Goal: Task Accomplishment & Management: Manage account settings

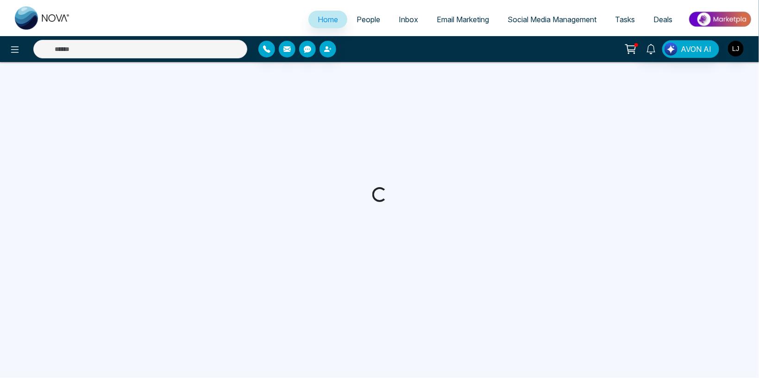
click at [535, 21] on span "Social Media Management" at bounding box center [551, 19] width 89 height 9
select select "*"
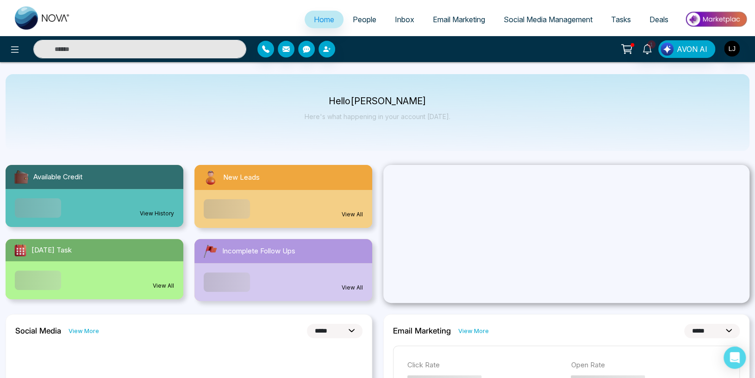
click at [535, 20] on span "Social Media Management" at bounding box center [548, 19] width 89 height 9
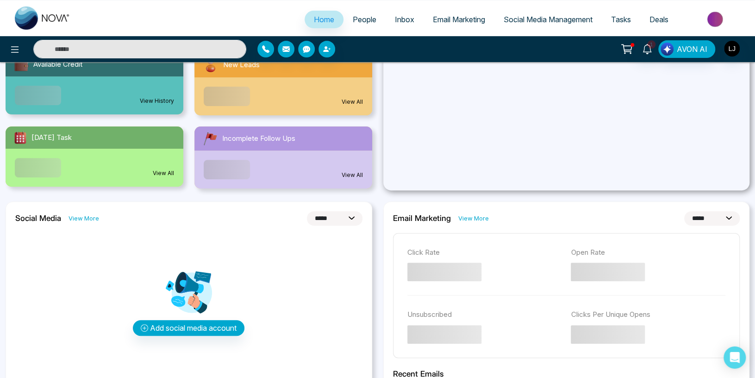
scroll to position [49, 0]
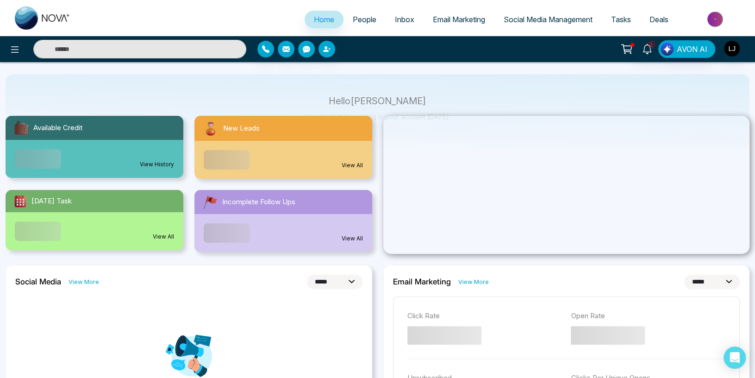
click at [530, 20] on span "Social Media Management" at bounding box center [548, 19] width 89 height 9
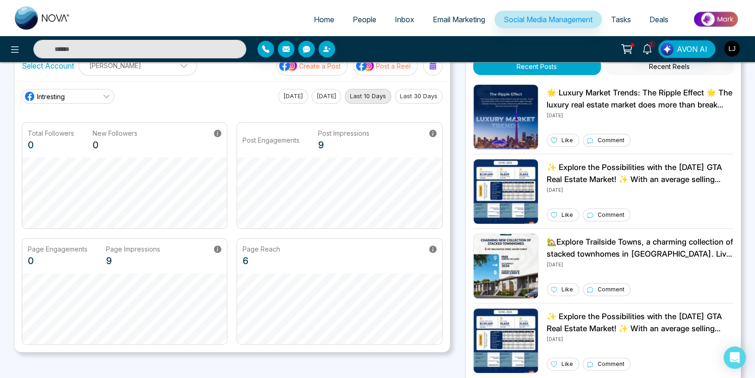
scroll to position [49, 0]
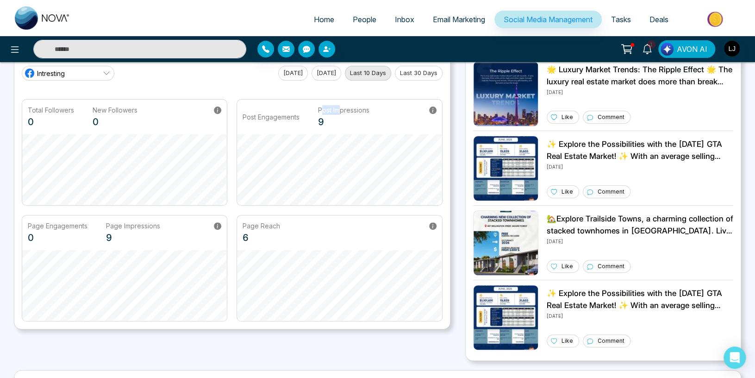
drag, startPoint x: 324, startPoint y: 113, endPoint x: 341, endPoint y: 112, distance: 16.7
click at [341, 112] on p "Post Impressions" at bounding box center [343, 110] width 51 height 10
drag, startPoint x: 112, startPoint y: 228, endPoint x: 125, endPoint y: 228, distance: 12.0
click at [125, 228] on p "Page Impressions" at bounding box center [133, 226] width 54 height 10
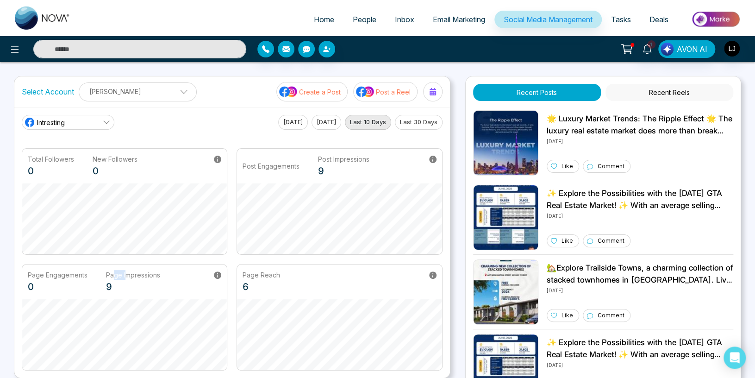
scroll to position [0, 0]
click at [330, 94] on p "Create a Post" at bounding box center [320, 92] width 42 height 10
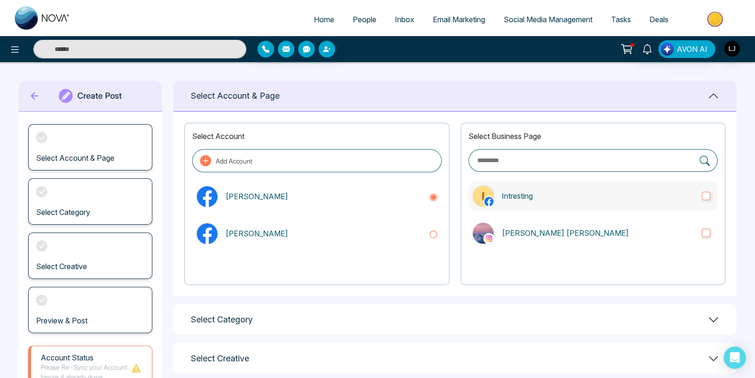
click at [548, 206] on label "Intresting" at bounding box center [592, 196] width 249 height 30
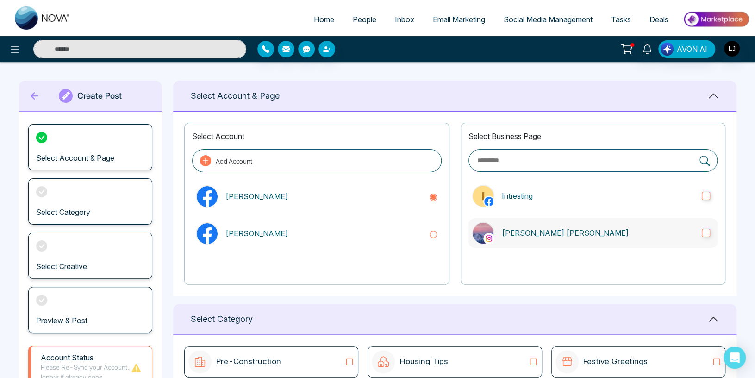
click at [542, 232] on p "[PERSON_NAME] [PERSON_NAME]" at bounding box center [598, 232] width 193 height 11
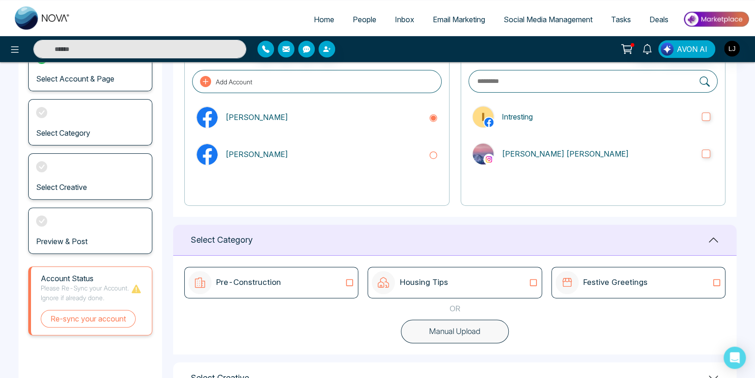
scroll to position [98, 0]
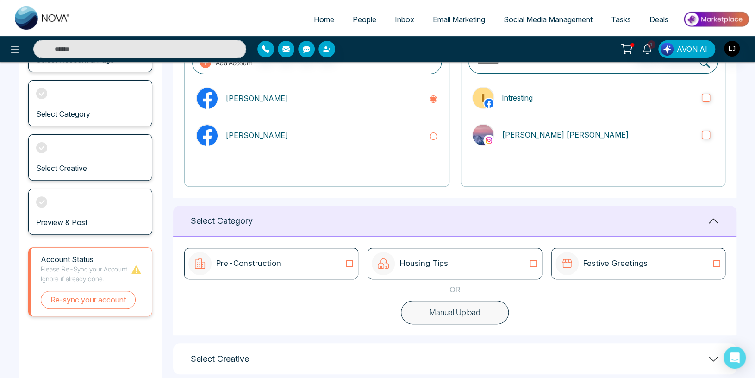
click at [348, 265] on icon at bounding box center [349, 263] width 12 height 9
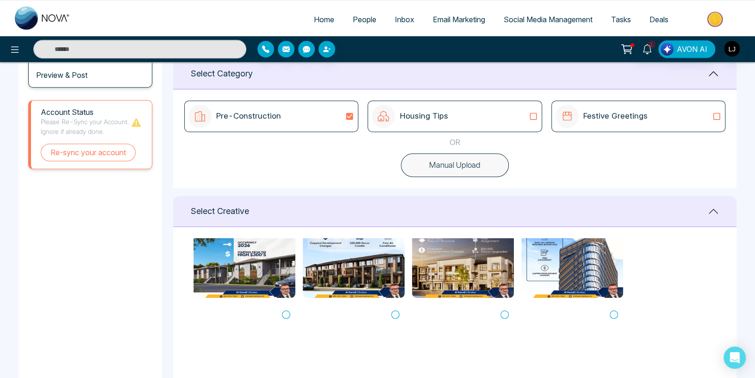
scroll to position [0, 0]
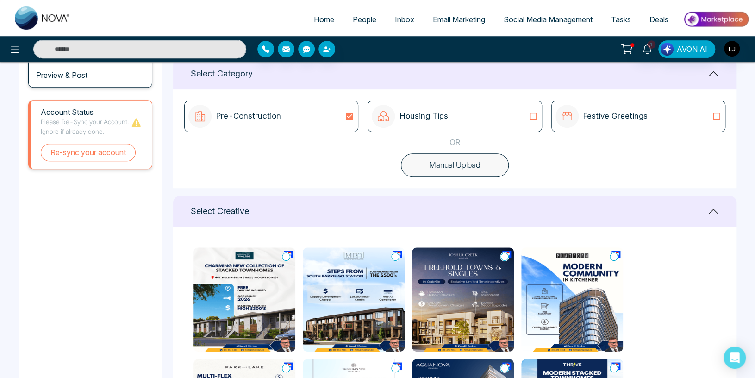
click at [591, 118] on p "Festive Greetings" at bounding box center [615, 116] width 64 height 12
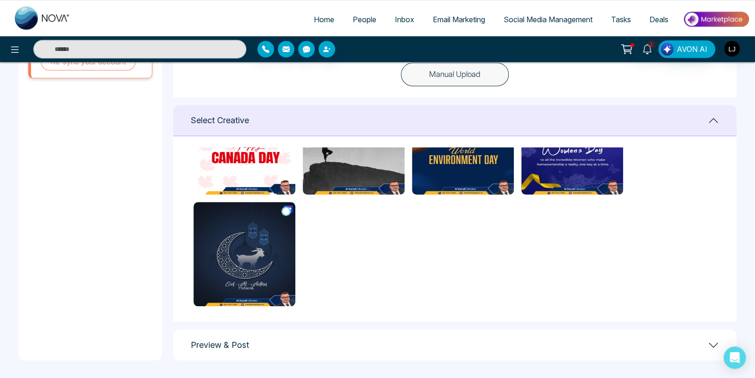
scroll to position [71, 0]
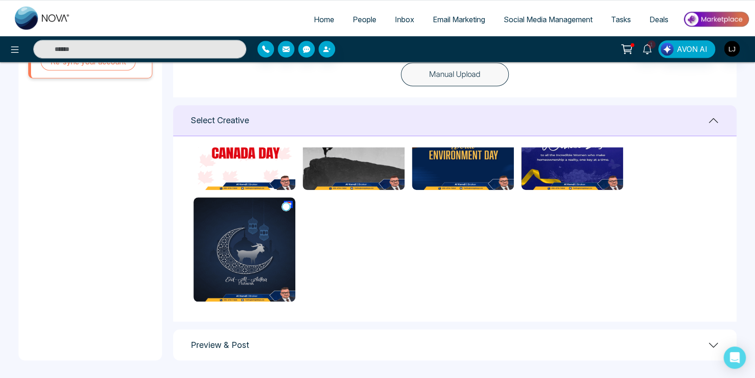
click at [426, 345] on div "Preview & Post" at bounding box center [454, 344] width 563 height 31
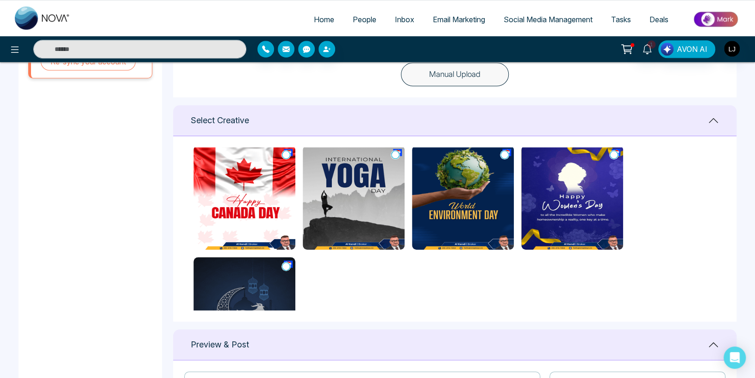
scroll to position [0, 0]
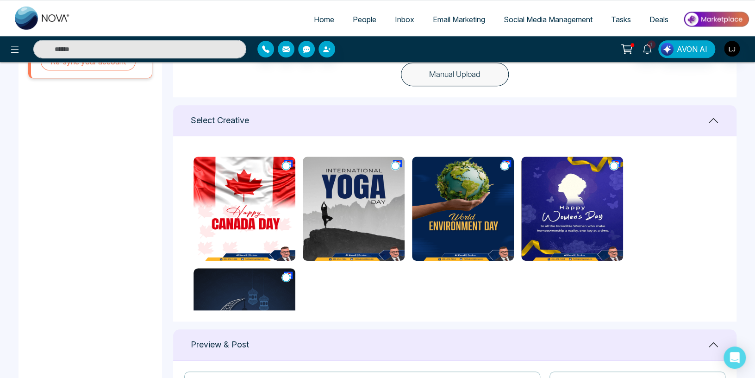
click at [537, 16] on span "Social Media Management" at bounding box center [548, 19] width 89 height 9
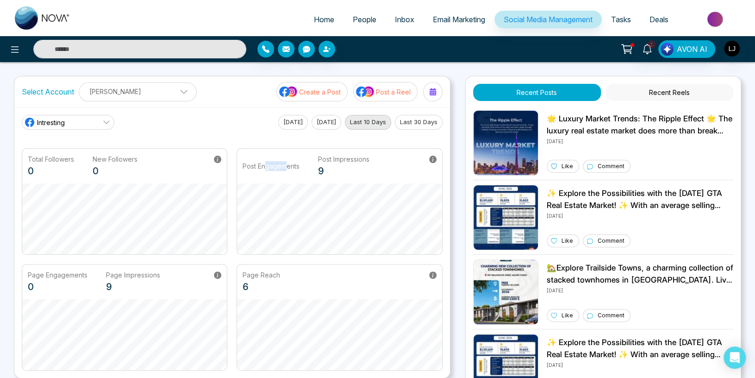
drag, startPoint x: 266, startPoint y: 167, endPoint x: 288, endPoint y: 166, distance: 22.2
click at [288, 166] on p "Post Engagements" at bounding box center [271, 166] width 57 height 10
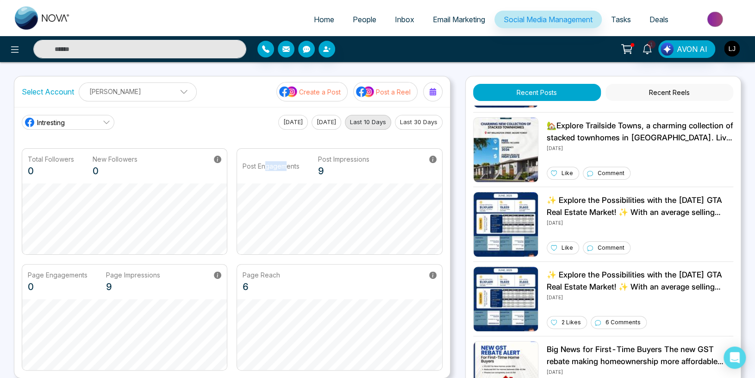
scroll to position [299, 0]
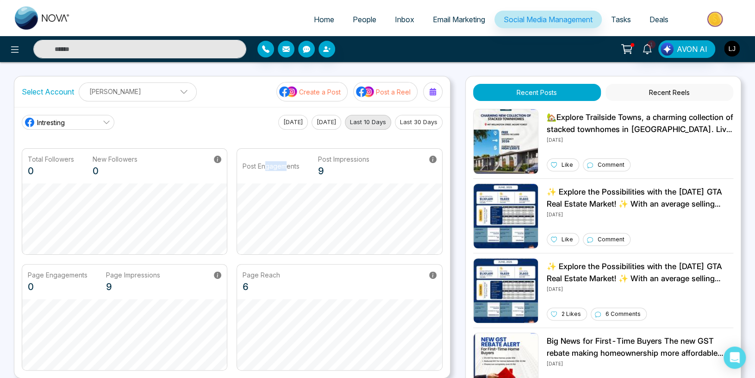
click at [270, 165] on p "Post Engagements" at bounding box center [271, 166] width 57 height 10
drag, startPoint x: 322, startPoint y: 161, endPoint x: 339, endPoint y: 161, distance: 16.7
click at [339, 161] on p "Post Impressions" at bounding box center [343, 159] width 51 height 10
drag, startPoint x: 28, startPoint y: 155, endPoint x: 48, endPoint y: 156, distance: 19.5
click at [48, 156] on p "Total Followers" at bounding box center [51, 159] width 46 height 10
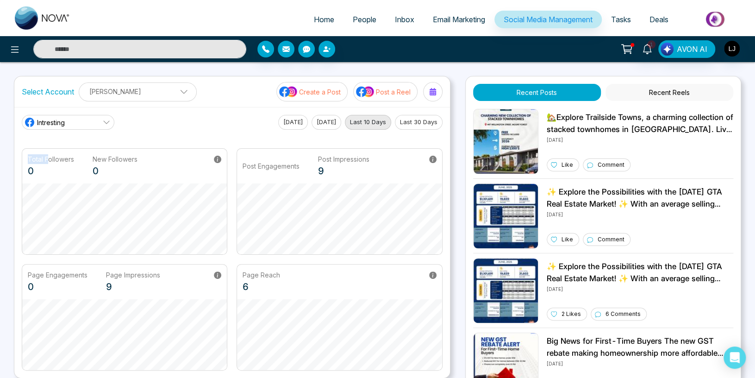
click at [34, 160] on p "Total Followers" at bounding box center [51, 159] width 46 height 10
drag, startPoint x: 31, startPoint y: 159, endPoint x: 47, endPoint y: 159, distance: 15.3
click at [47, 159] on p "Total Followers" at bounding box center [51, 159] width 46 height 10
click at [92, 157] on div "Total Followers 0 New Followers 0" at bounding box center [83, 166] width 110 height 24
click at [67, 117] on link "Intresting" at bounding box center [68, 122] width 93 height 15
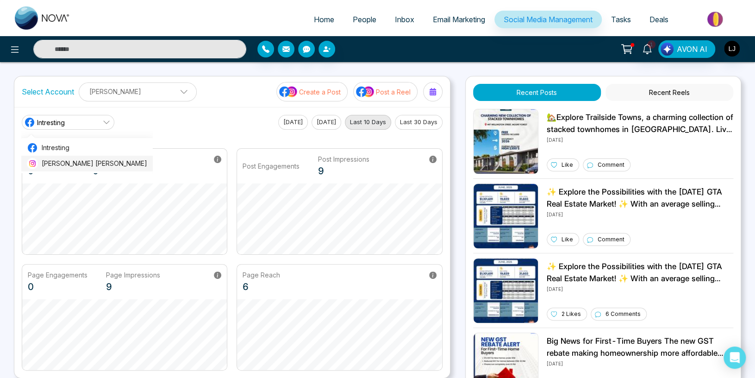
click at [51, 168] on span "[PERSON_NAME] [PERSON_NAME]" at bounding box center [95, 163] width 106 height 10
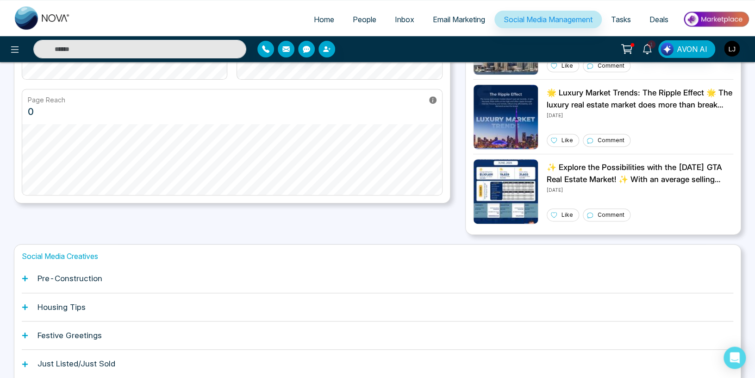
scroll to position [219, 0]
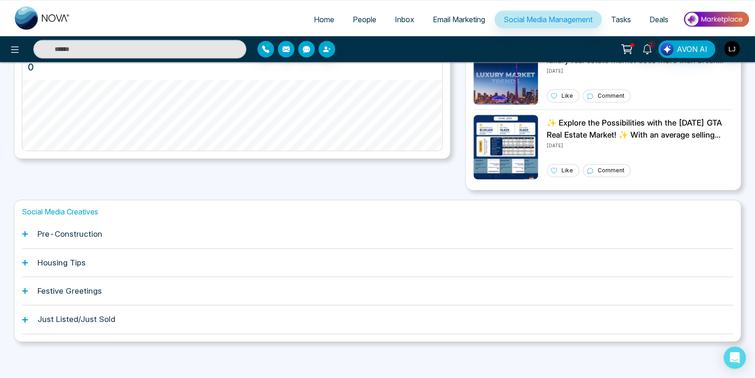
click at [25, 235] on icon at bounding box center [25, 234] width 6 height 6
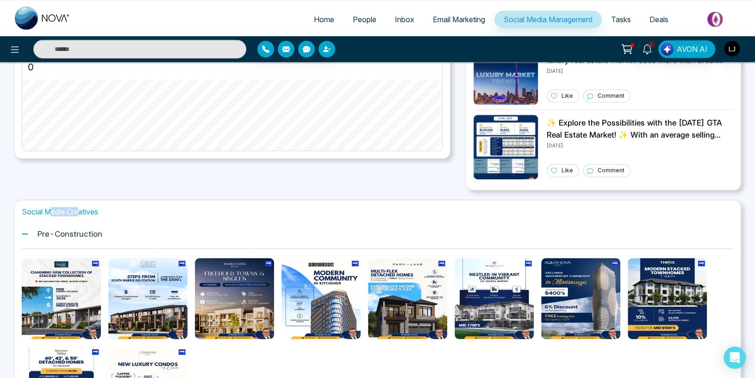
drag, startPoint x: 52, startPoint y: 211, endPoint x: 81, endPoint y: 210, distance: 28.7
click at [81, 210] on h1 "Social Media Creatives" at bounding box center [377, 211] width 711 height 9
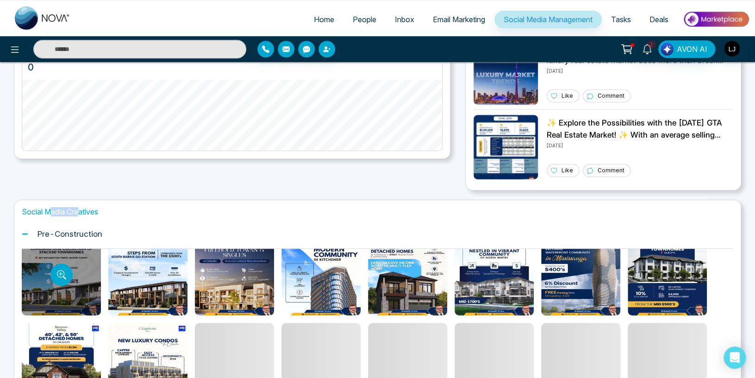
scroll to position [0, 0]
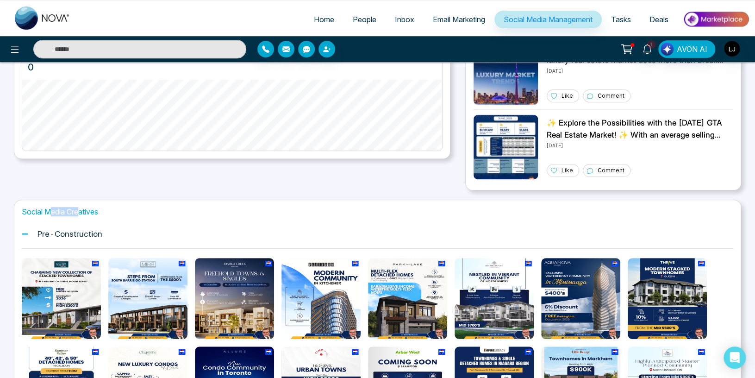
click at [629, 48] on icon at bounding box center [626, 49] width 13 height 13
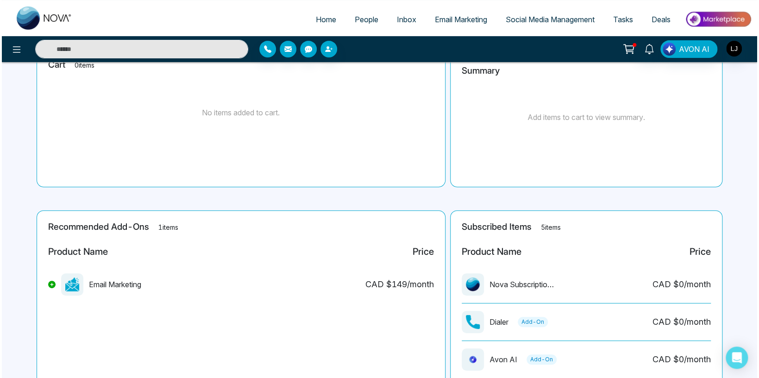
scroll to position [196, 0]
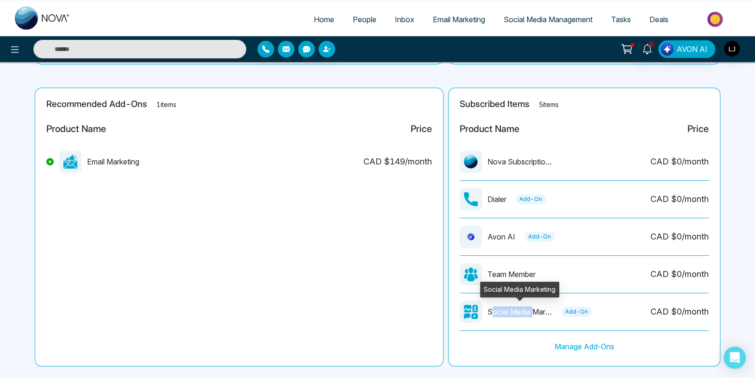
drag, startPoint x: 492, startPoint y: 313, endPoint x: 534, endPoint y: 312, distance: 41.2
click at [534, 312] on p "Social Media Marketing" at bounding box center [519, 311] width 65 height 11
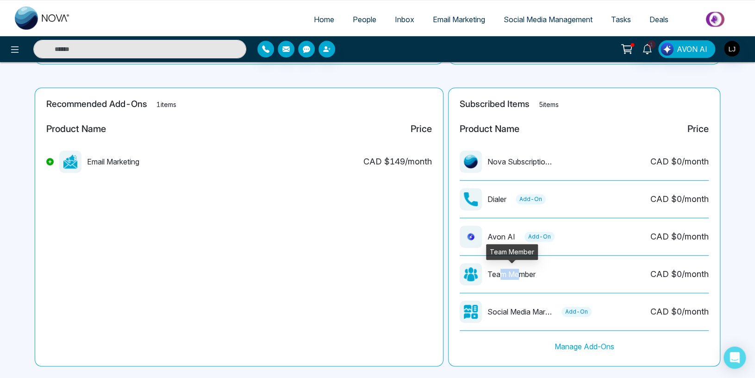
drag, startPoint x: 502, startPoint y: 271, endPoint x: 521, endPoint y: 272, distance: 19.5
click at [521, 272] on p "Team Member" at bounding box center [511, 273] width 48 height 11
drag, startPoint x: 489, startPoint y: 198, endPoint x: 496, endPoint y: 198, distance: 6.5
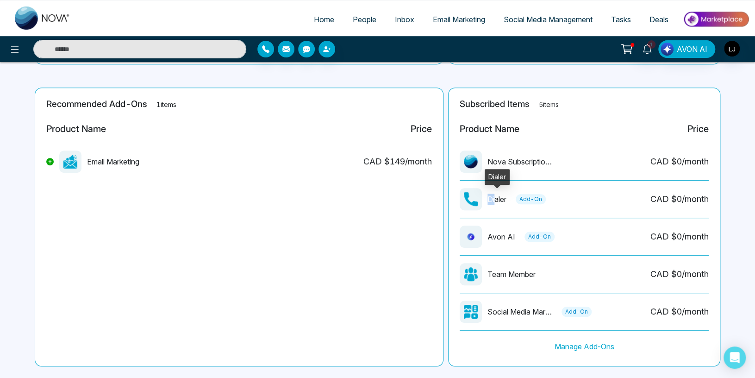
click at [496, 198] on p "Dialer" at bounding box center [496, 198] width 19 height 11
click at [494, 200] on p "Dialer" at bounding box center [496, 198] width 19 height 11
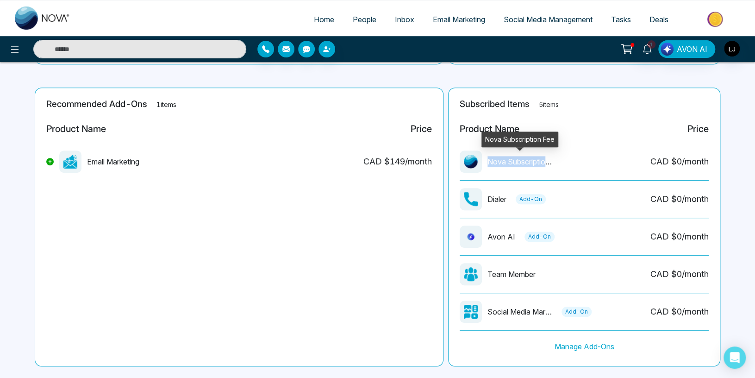
drag, startPoint x: 488, startPoint y: 162, endPoint x: 548, endPoint y: 163, distance: 59.7
click at [548, 163] on p "Nova Subscription Fee" at bounding box center [519, 161] width 65 height 11
click at [508, 166] on p "Nova Subscription Fee" at bounding box center [519, 161] width 65 height 11
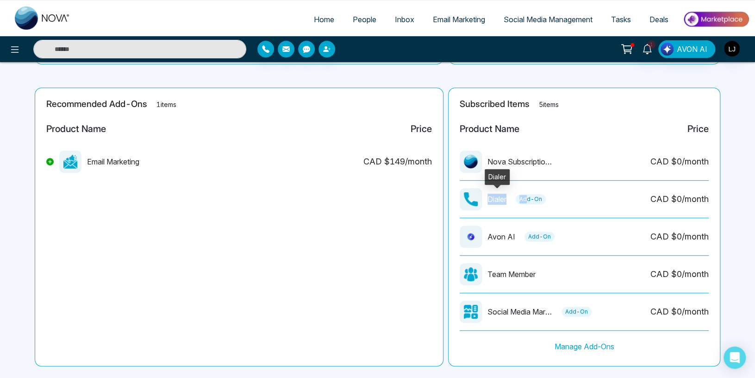
drag, startPoint x: 489, startPoint y: 199, endPoint x: 527, endPoint y: 197, distance: 38.0
click at [506, 197] on p "Dialer" at bounding box center [496, 198] width 19 height 11
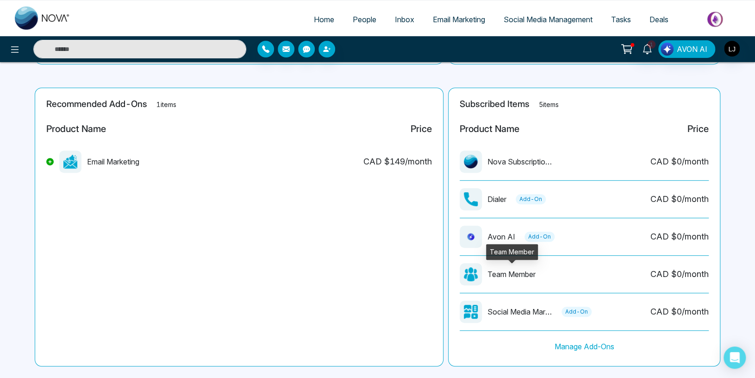
click at [492, 275] on p "Team Member" at bounding box center [511, 273] width 48 height 11
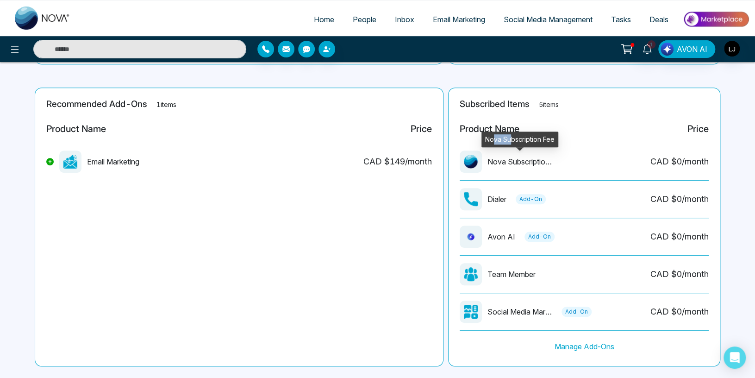
drag, startPoint x: 494, startPoint y: 137, endPoint x: 512, endPoint y: 139, distance: 18.6
click at [512, 139] on div "Nova Subscription Fee" at bounding box center [519, 139] width 77 height 16
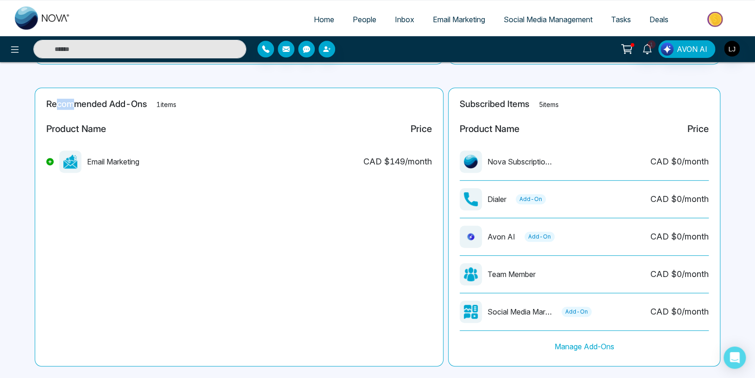
drag, startPoint x: 55, startPoint y: 105, endPoint x: 72, endPoint y: 103, distance: 16.7
click at [72, 103] on h2 "Recommended Add-Ons 1 items" at bounding box center [239, 104] width 386 height 11
drag, startPoint x: 650, startPoint y: 159, endPoint x: 709, endPoint y: 166, distance: 59.7
click at [709, 166] on div "Subscribed Items 5 items Product Name Price Nova Subscription Fee CAD $ 0 /mont…" at bounding box center [584, 226] width 272 height 279
drag, startPoint x: 488, startPoint y: 236, endPoint x: 524, endPoint y: 239, distance: 36.2
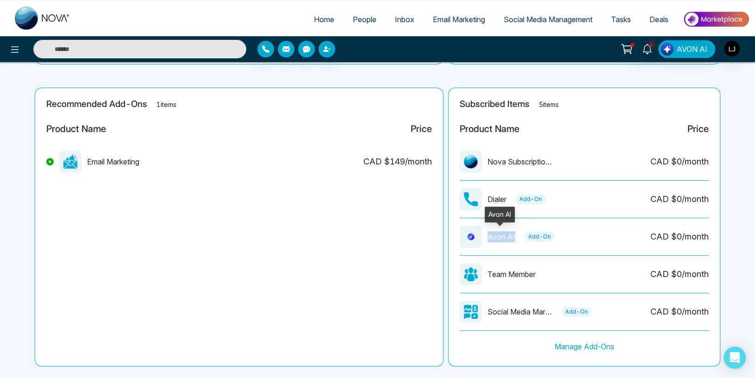
click at [515, 239] on p "Avon AI" at bounding box center [501, 236] width 28 height 11
click at [13, 53] on icon at bounding box center [14, 49] width 11 height 11
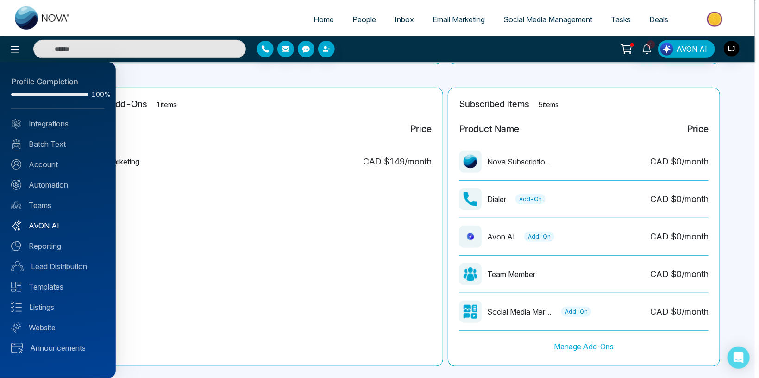
click at [50, 221] on link "AVON AI" at bounding box center [57, 225] width 93 height 11
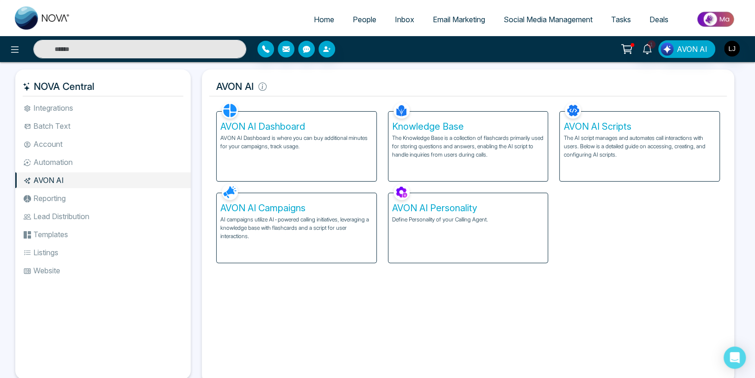
click at [270, 209] on h5 "AVON AI Campaigns" at bounding box center [296, 207] width 152 height 11
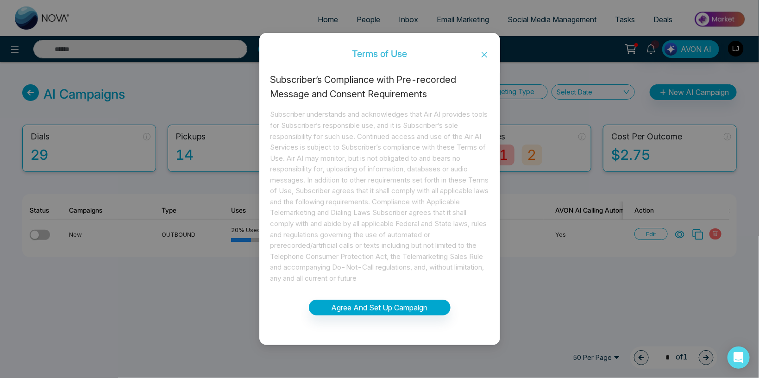
click at [480, 54] on icon "close" at bounding box center [483, 54] width 7 height 7
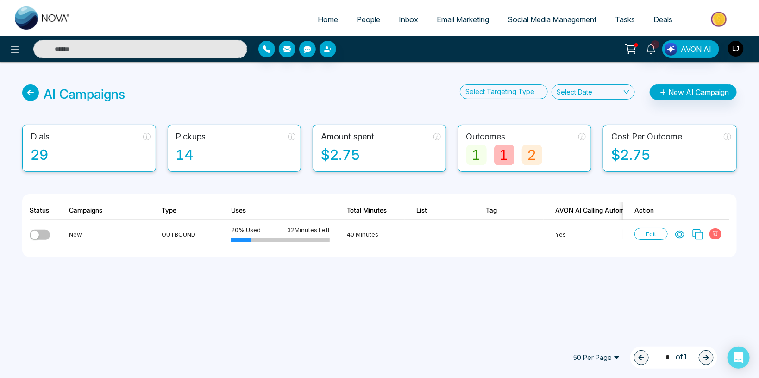
drag, startPoint x: 338, startPoint y: 254, endPoint x: 587, endPoint y: 262, distance: 249.6
click at [587, 262] on div "AI Campaigns Select Targeting Type Select Date New AI Campaign Dials 29 Pickups…" at bounding box center [379, 181] width 759 height 239
click at [678, 237] on icon at bounding box center [679, 234] width 8 height 7
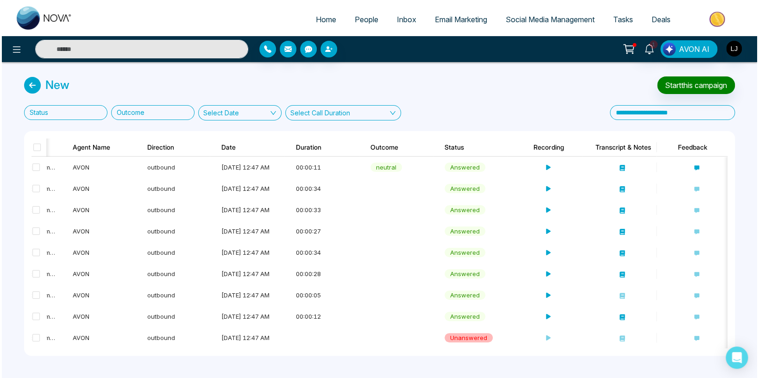
scroll to position [0, 211]
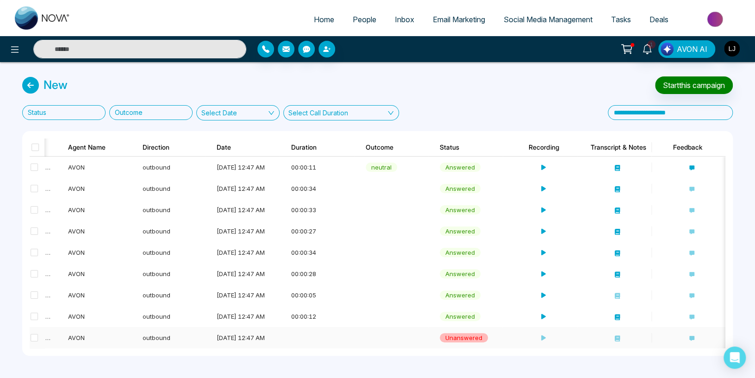
drag, startPoint x: 380, startPoint y: 345, endPoint x: 574, endPoint y: 344, distance: 193.9
click at [574, 344] on div "[PERSON_NAME] [PHONE_NUMBER] Book an Appointment AVON outbound [DATE] 12:47 AM …" at bounding box center [378, 252] width 696 height 192
click at [543, 164] on icon at bounding box center [543, 167] width 6 height 6
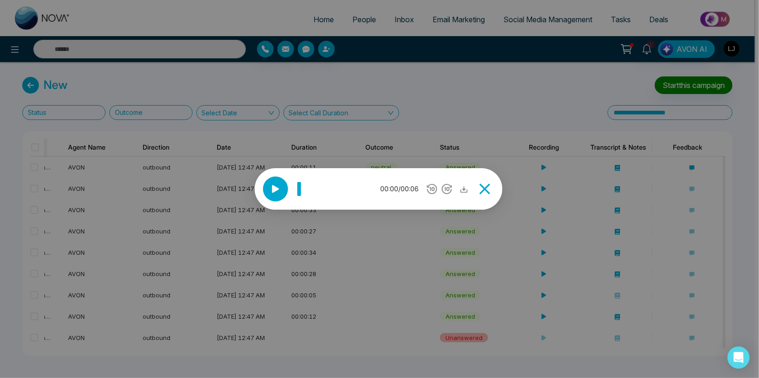
click at [489, 187] on icon at bounding box center [484, 189] width 19 height 19
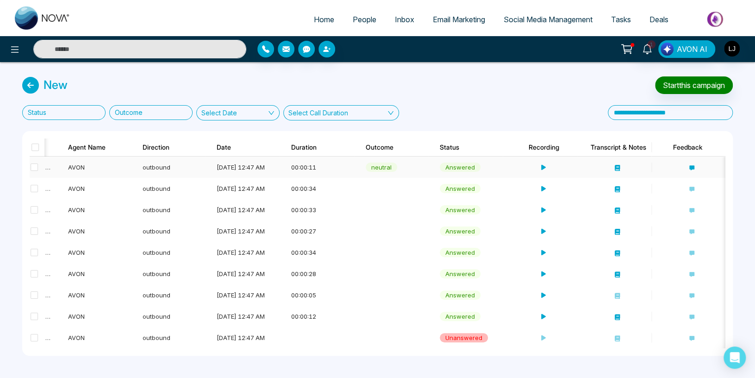
click at [614, 160] on td at bounding box center [614, 166] width 75 height 21
click at [616, 165] on icon at bounding box center [617, 168] width 5 height 6
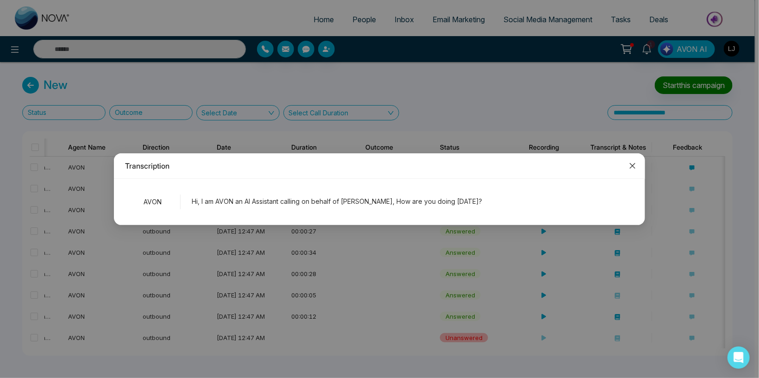
click at [631, 165] on icon "close" at bounding box center [632, 165] width 6 height 6
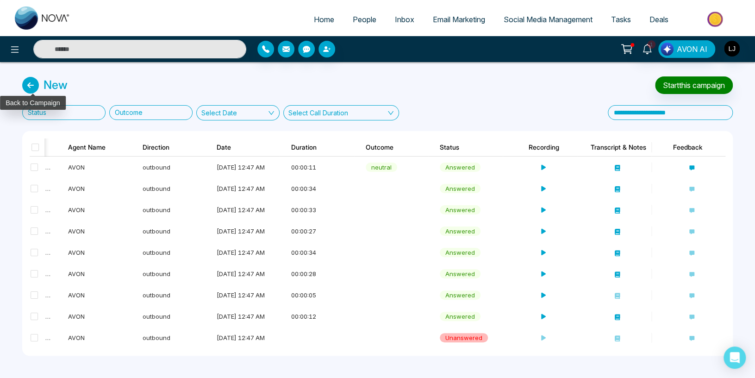
click at [36, 79] on icon at bounding box center [30, 85] width 17 height 17
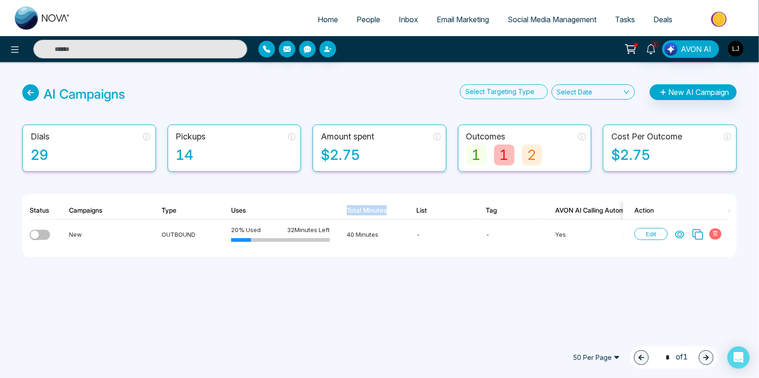
drag, startPoint x: 346, startPoint y: 205, endPoint x: 391, endPoint y: 214, distance: 45.4
click at [391, 214] on th "Total Minutes" at bounding box center [369, 210] width 69 height 18
drag, startPoint x: 33, startPoint y: 152, endPoint x: 52, endPoint y: 154, distance: 19.5
click at [52, 154] on div "29" at bounding box center [91, 154] width 120 height 21
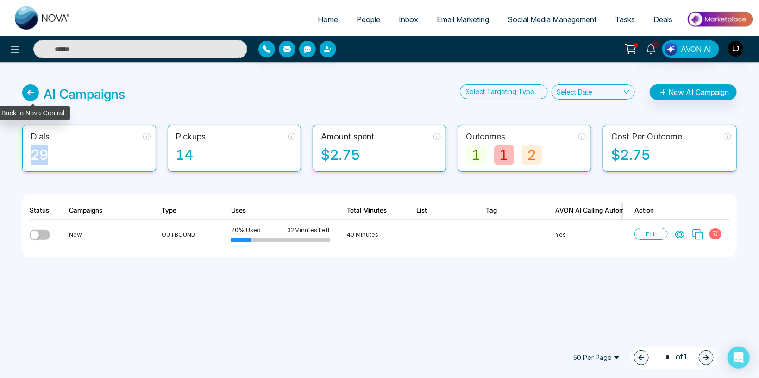
click at [30, 95] on icon at bounding box center [30, 92] width 17 height 17
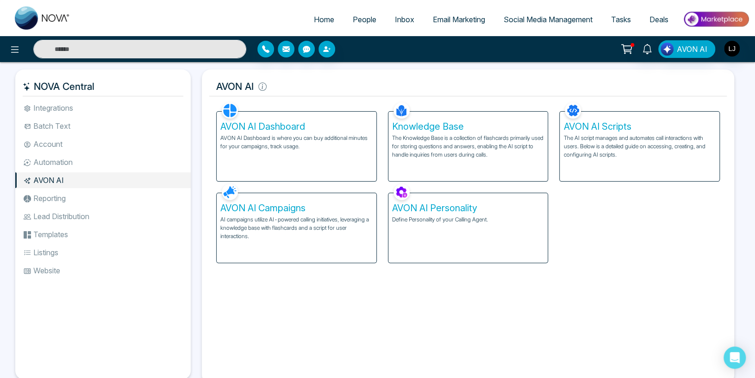
click at [310, 143] on p "AVON AI Dashboard is where you can buy additional minutes for your campaigns, t…" at bounding box center [296, 142] width 152 height 17
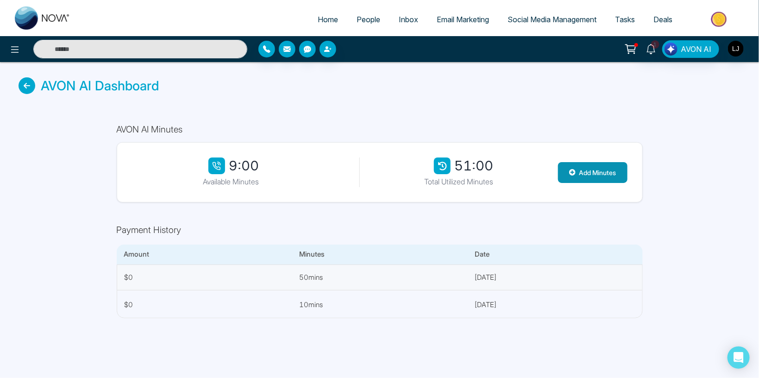
click at [589, 172] on button "Add Minutes" at bounding box center [592, 172] width 69 height 21
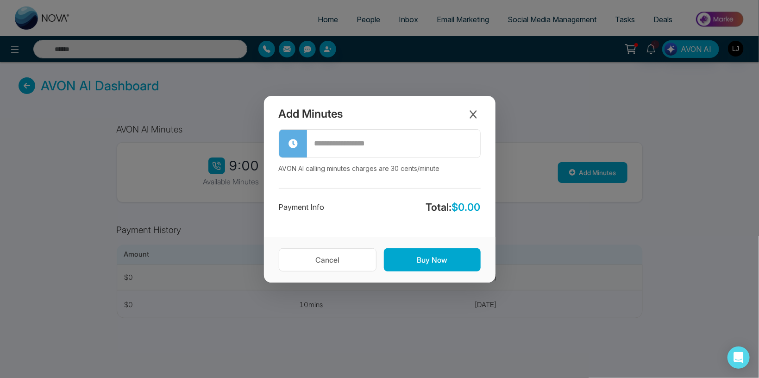
click at [344, 146] on input "text" at bounding box center [393, 144] width 173 height 26
type input "**"
drag, startPoint x: 457, startPoint y: 206, endPoint x: 467, endPoint y: 205, distance: 10.2
click at [467, 205] on span "$ 3.00" at bounding box center [466, 207] width 29 height 12
drag, startPoint x: 391, startPoint y: 169, endPoint x: 444, endPoint y: 162, distance: 53.2
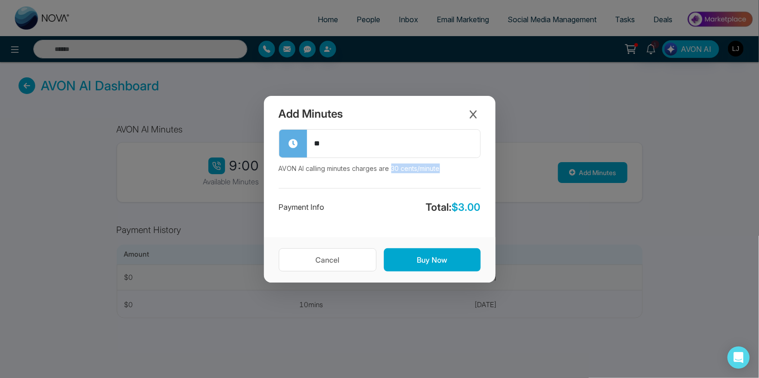
click at [444, 162] on div "** AVON AI calling minutes charges are 30 cents/minute" at bounding box center [380, 151] width 202 height 44
click at [471, 120] on button "Close modal" at bounding box center [473, 114] width 15 height 15
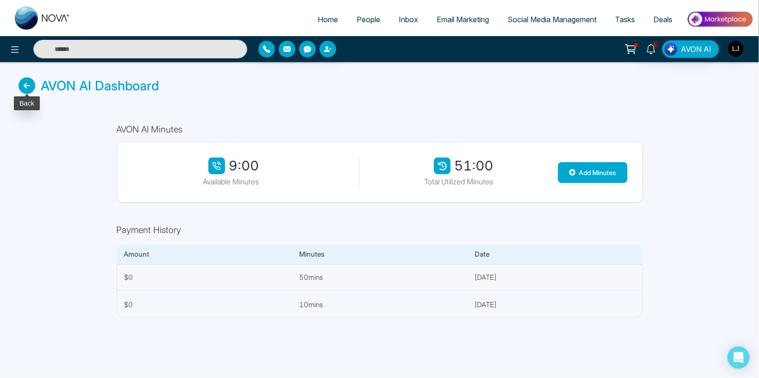
click at [26, 88] on icon at bounding box center [27, 85] width 17 height 17
click at [30, 90] on icon at bounding box center [27, 85] width 17 height 17
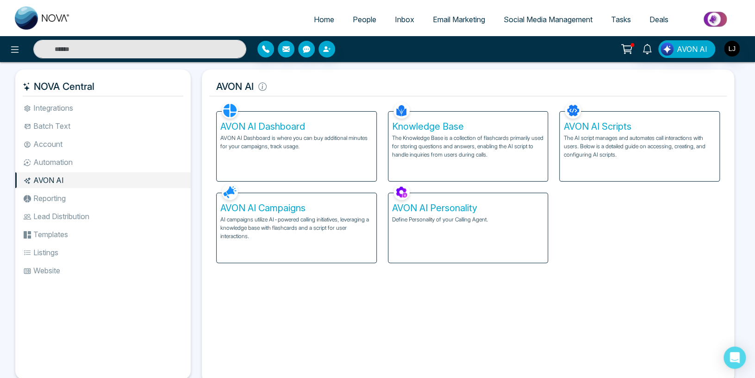
click at [300, 218] on p "AI campaigns utilize AI-powered calling initiatives, leveraging a knowledge bas…" at bounding box center [296, 227] width 152 height 25
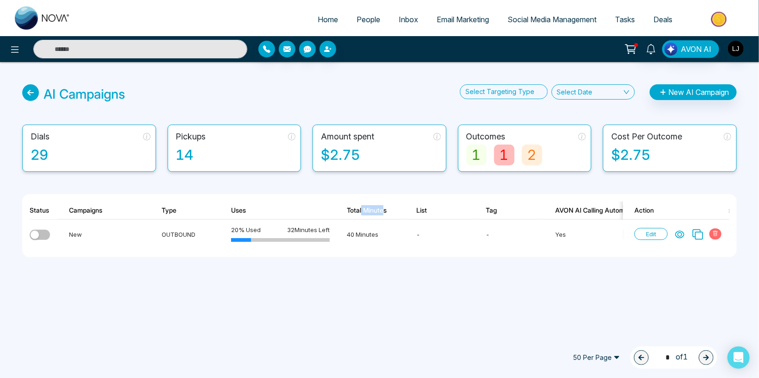
drag, startPoint x: 377, startPoint y: 212, endPoint x: 388, endPoint y: 212, distance: 11.1
click at [388, 212] on th "Total Minutes" at bounding box center [369, 210] width 69 height 18
drag, startPoint x: 24, startPoint y: 155, endPoint x: 50, endPoint y: 156, distance: 26.4
click at [50, 156] on div "Dials 29" at bounding box center [89, 148] width 134 height 47
drag, startPoint x: 46, startPoint y: 93, endPoint x: 66, endPoint y: 91, distance: 19.9
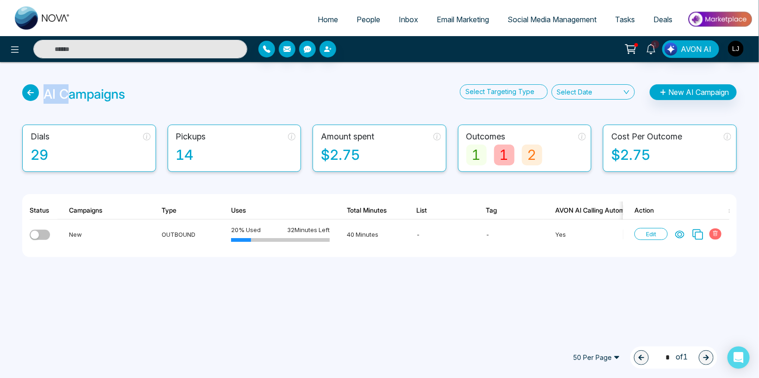
click at [66, 91] on div "AI Campaigns" at bounding box center [84, 93] width 81 height 19
click at [634, 44] on icon at bounding box center [630, 49] width 13 height 13
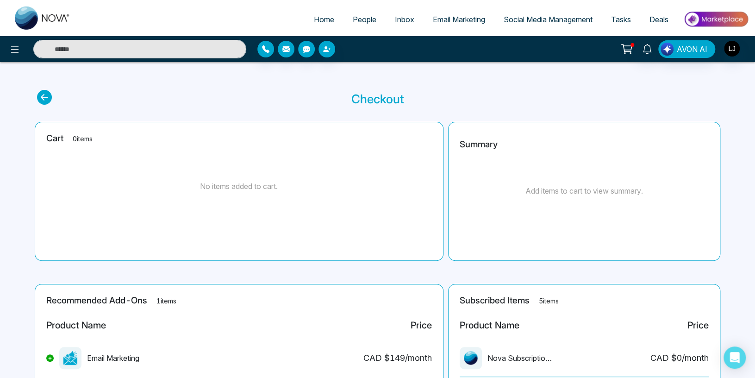
scroll to position [212, 0]
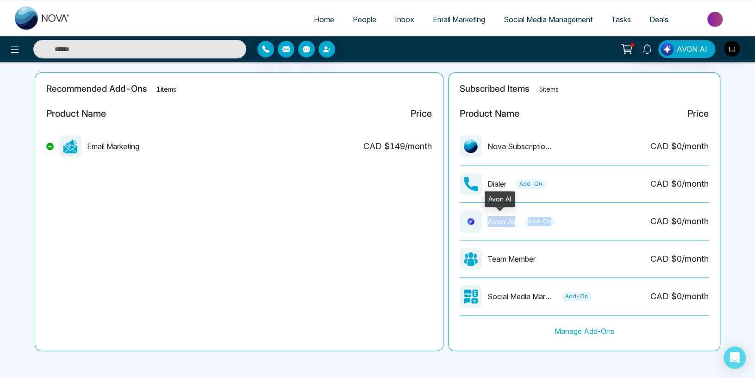
drag, startPoint x: 488, startPoint y: 223, endPoint x: 548, endPoint y: 223, distance: 60.6
click at [515, 223] on p "Avon AI" at bounding box center [501, 221] width 28 height 11
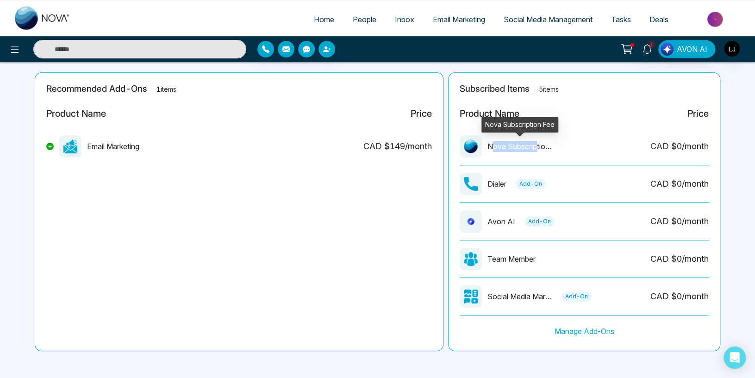
drag, startPoint x: 490, startPoint y: 148, endPoint x: 536, endPoint y: 145, distance: 46.4
click at [536, 145] on p "Nova Subscription Fee" at bounding box center [519, 146] width 65 height 11
drag, startPoint x: 61, startPoint y: 89, endPoint x: 83, endPoint y: 88, distance: 22.7
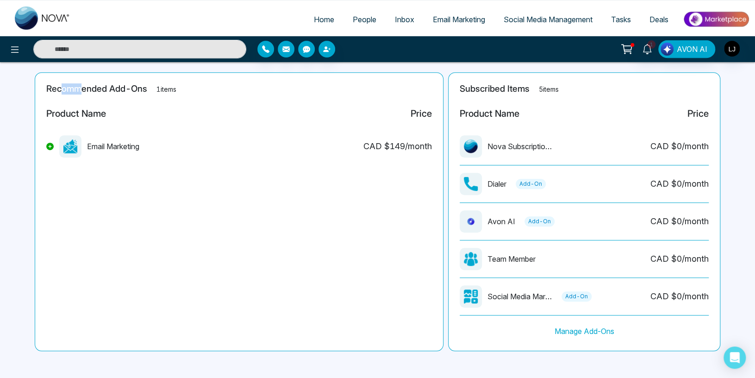
click at [83, 88] on h2 "Recommended Add-Ons 1 items" at bounding box center [239, 89] width 386 height 11
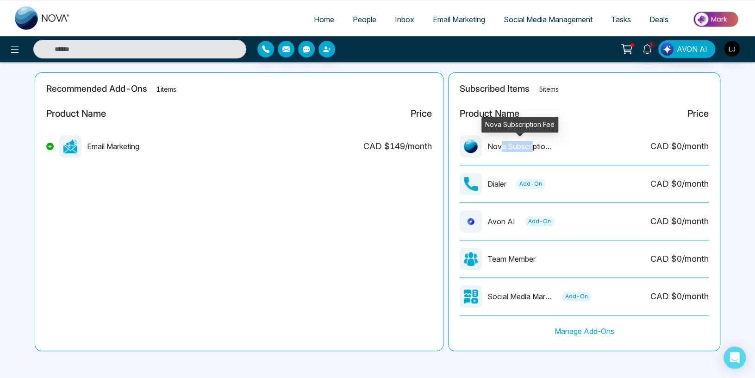
drag, startPoint x: 499, startPoint y: 143, endPoint x: 534, endPoint y: 145, distance: 34.8
click at [534, 145] on p "Nova Subscription Fee" at bounding box center [519, 146] width 65 height 11
click at [726, 53] on img "button" at bounding box center [732, 49] width 16 height 16
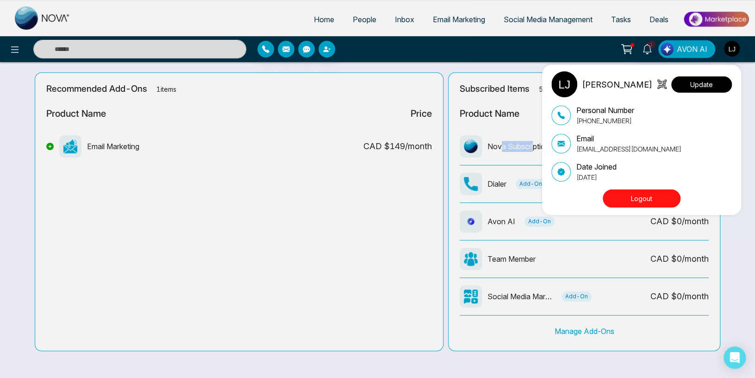
click at [706, 83] on button "Update" at bounding box center [701, 84] width 61 height 16
select select
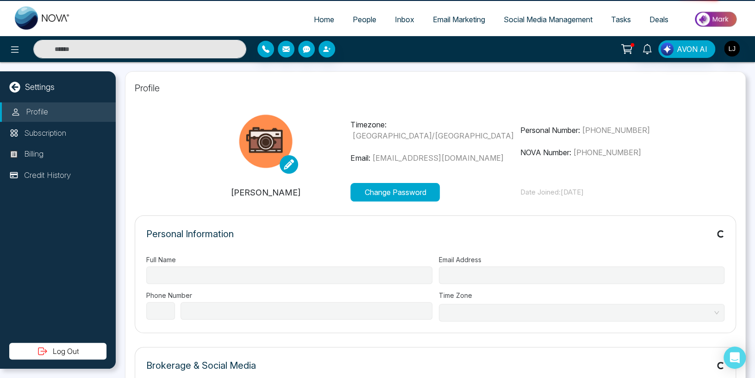
type input "**********"
select select "***"
type input "**********"
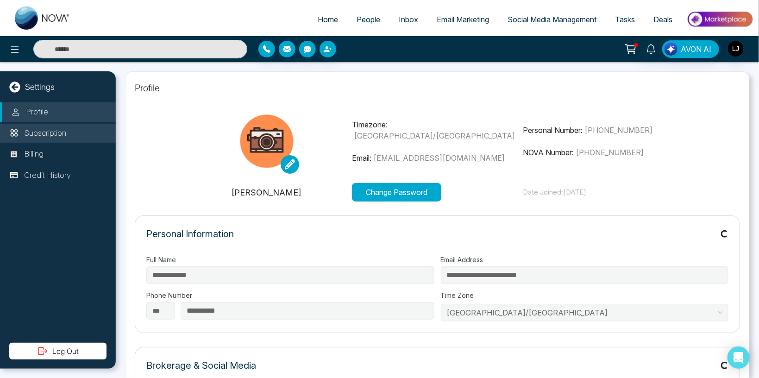
click at [53, 134] on p "Subscription" at bounding box center [45, 133] width 42 height 12
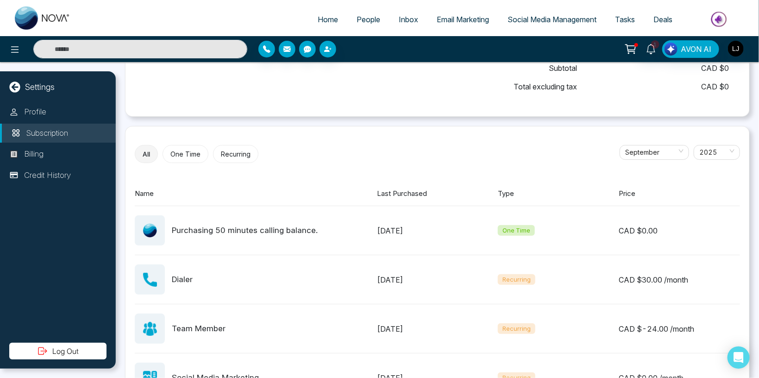
scroll to position [324, 0]
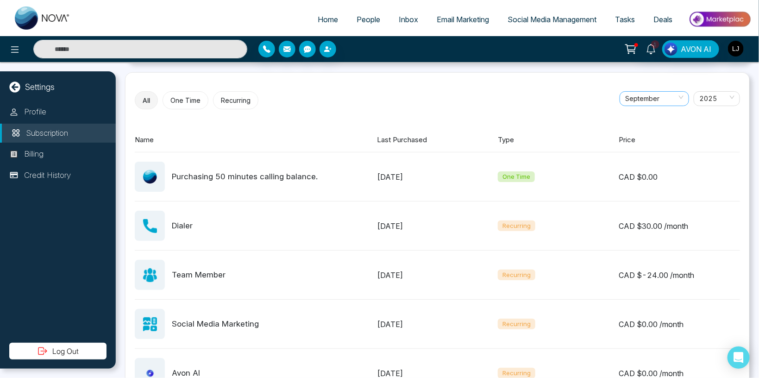
click at [657, 96] on span "September" at bounding box center [654, 99] width 58 height 14
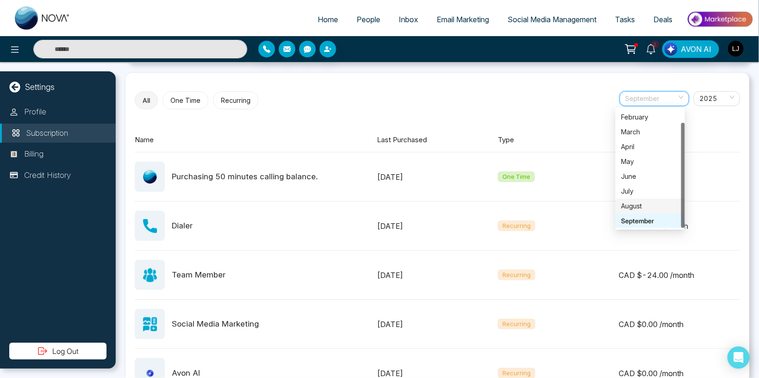
click at [633, 206] on div "August" at bounding box center [650, 206] width 58 height 10
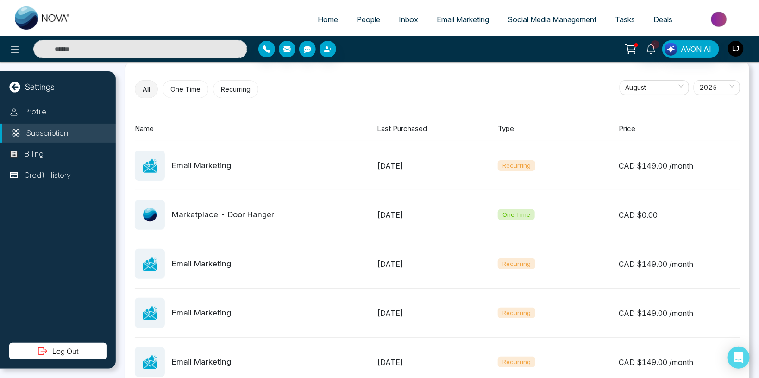
scroll to position [352, 0]
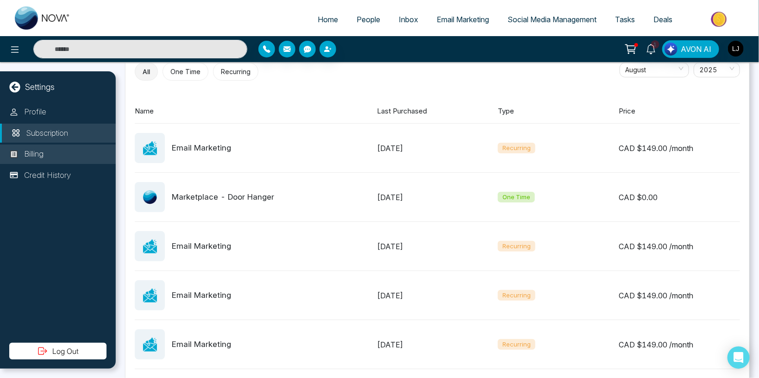
click at [51, 159] on li "Billing" at bounding box center [58, 153] width 116 height 19
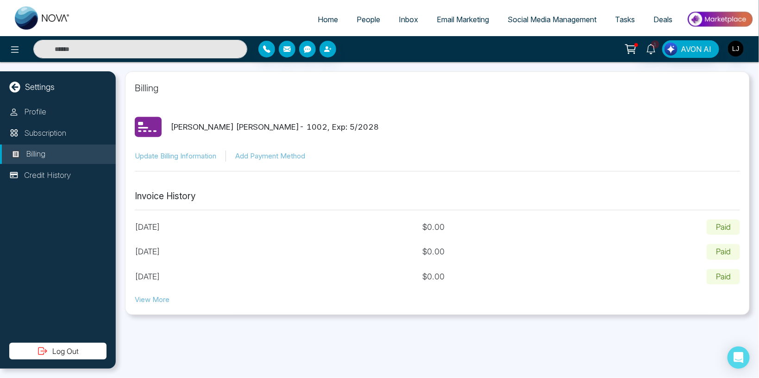
drag, startPoint x: 174, startPoint y: 129, endPoint x: 177, endPoint y: 125, distance: 4.9
click at [177, 125] on p "[PERSON_NAME] [PERSON_NAME] - 1002 , Exp: 5 / 2028" at bounding box center [275, 127] width 208 height 12
drag, startPoint x: 173, startPoint y: 126, endPoint x: 254, endPoint y: 125, distance: 81.0
click at [254, 125] on p "[PERSON_NAME] [PERSON_NAME] - 1002 , Exp: 5 / 2028" at bounding box center [275, 127] width 208 height 12
drag, startPoint x: 138, startPoint y: 197, endPoint x: 185, endPoint y: 195, distance: 46.3
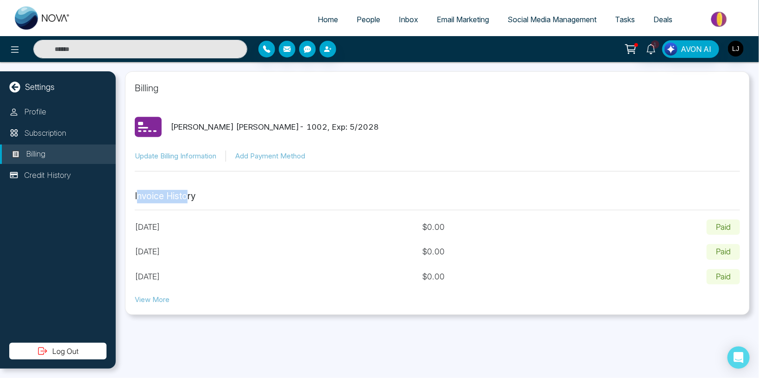
click at [185, 195] on p "Invoice History" at bounding box center [437, 196] width 605 height 13
click at [55, 177] on p "Credit History" at bounding box center [47, 175] width 47 height 12
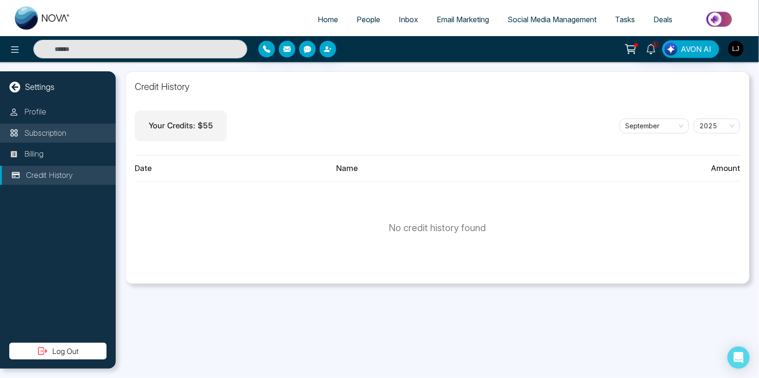
click at [66, 135] on p "Subscription" at bounding box center [45, 133] width 42 height 12
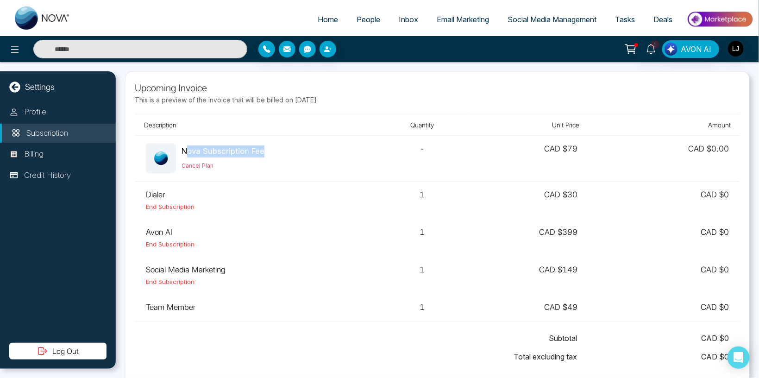
drag, startPoint x: 187, startPoint y: 144, endPoint x: 277, endPoint y: 147, distance: 89.4
click at [277, 147] on div "Nova Subscription Fee Cancel Plan" at bounding box center [256, 158] width 220 height 30
click at [70, 168] on li "Credit History" at bounding box center [58, 175] width 116 height 19
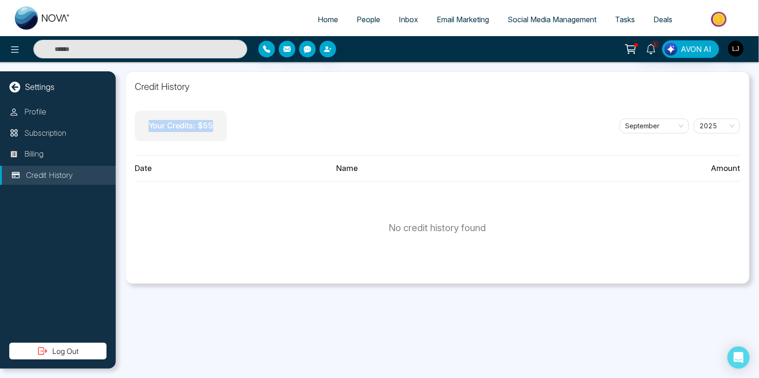
drag, startPoint x: 149, startPoint y: 127, endPoint x: 220, endPoint y: 125, distance: 71.3
click at [220, 125] on div "Your Credits: $ 55" at bounding box center [181, 126] width 92 height 31
click at [194, 125] on p "Your Credits: $ 55" at bounding box center [181, 126] width 64 height 12
click at [716, 18] on img at bounding box center [719, 19] width 67 height 21
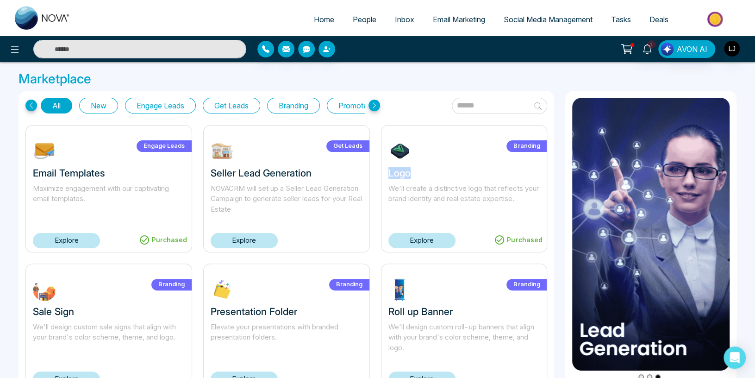
drag, startPoint x: 387, startPoint y: 174, endPoint x: 411, endPoint y: 171, distance: 23.3
click at [411, 171] on div "Purchased Branding Logo We'll create a distinctive logo that reflects your bran…" at bounding box center [464, 188] width 167 height 127
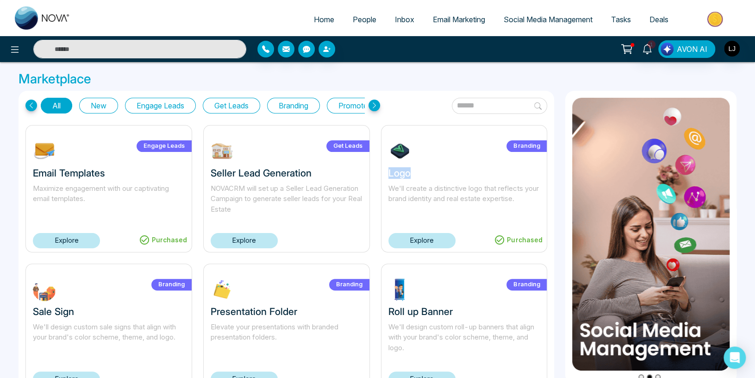
click at [419, 237] on link "Explore" at bounding box center [421, 240] width 67 height 15
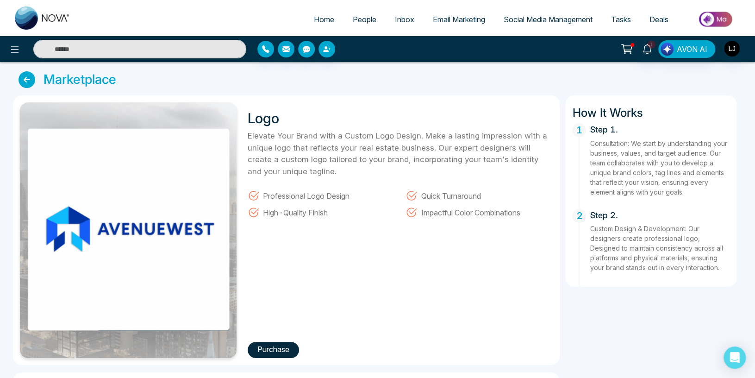
scroll to position [49, 0]
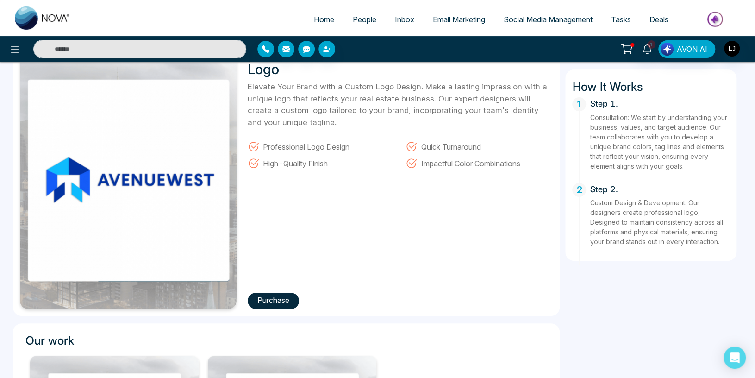
click at [265, 296] on button "Purchase" at bounding box center [273, 301] width 51 height 16
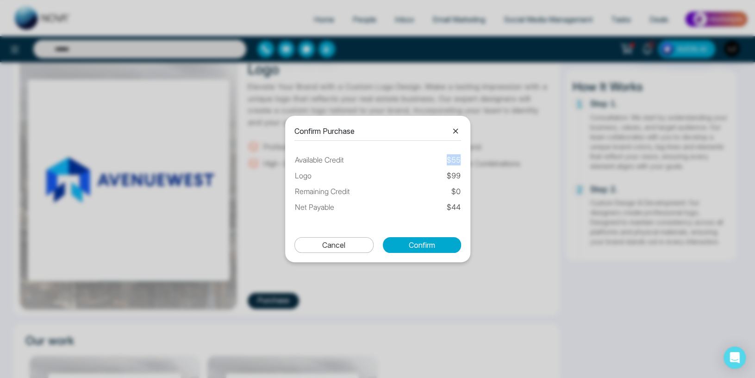
drag, startPoint x: 440, startPoint y: 159, endPoint x: 466, endPoint y: 160, distance: 26.4
click at [466, 160] on div "Confirm Purchase Available Credit $ 55 Logo $ 99 Remaining Credit $ 0 Net Payab…" at bounding box center [377, 189] width 185 height 147
drag, startPoint x: 447, startPoint y: 175, endPoint x: 468, endPoint y: 175, distance: 21.3
click at [468, 175] on div "Confirm Purchase Available Credit $ 55 Logo $ 99 Remaining Credit $ 0 Net Payab…" at bounding box center [377, 189] width 185 height 147
drag, startPoint x: 445, startPoint y: 206, endPoint x: 461, endPoint y: 206, distance: 15.7
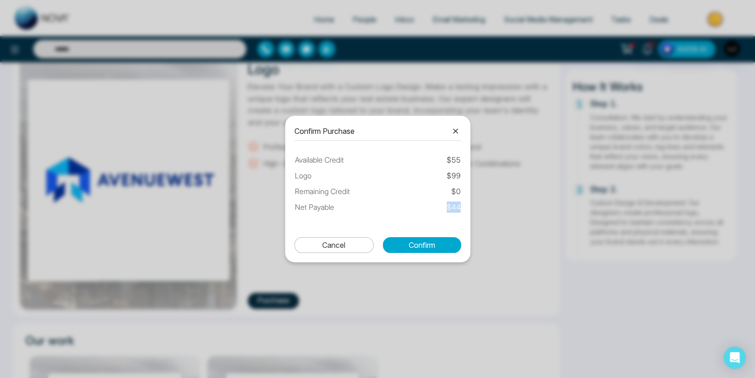
click at [461, 206] on div "Confirm Purchase Available Credit $ 55 Logo $ 99 Remaining Credit $ 0 Net Payab…" at bounding box center [377, 189] width 185 height 147
click at [454, 128] on icon at bounding box center [455, 130] width 11 height 11
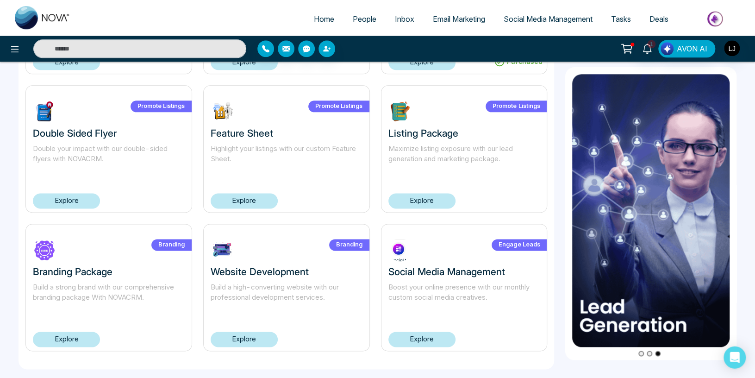
scroll to position [593, 0]
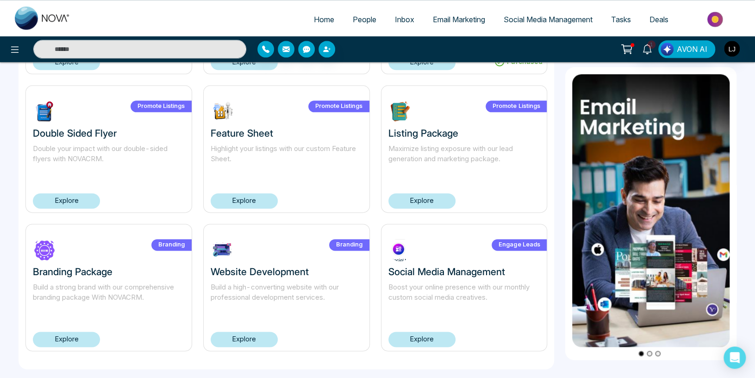
click at [618, 22] on span "Tasks" at bounding box center [621, 19] width 20 height 9
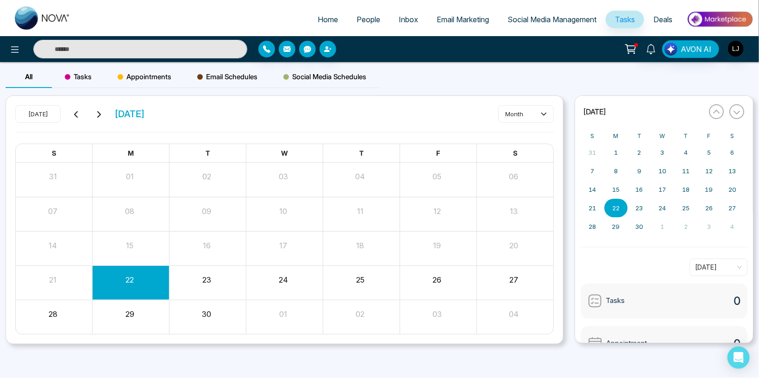
click at [364, 19] on span "People" at bounding box center [368, 19] width 24 height 9
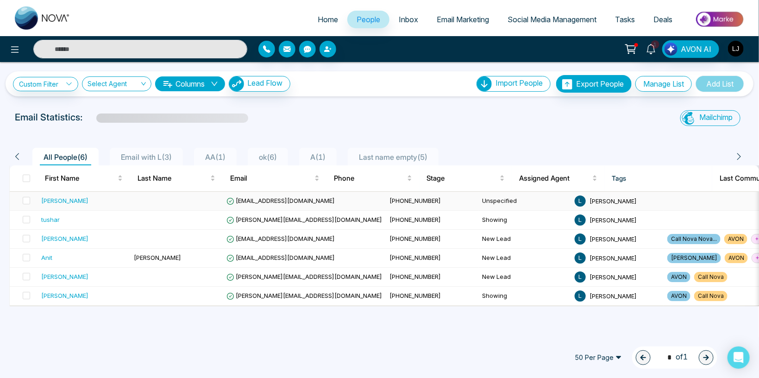
click at [256, 195] on td "[EMAIL_ADDRESS][DOMAIN_NAME]" at bounding box center [304, 201] width 163 height 19
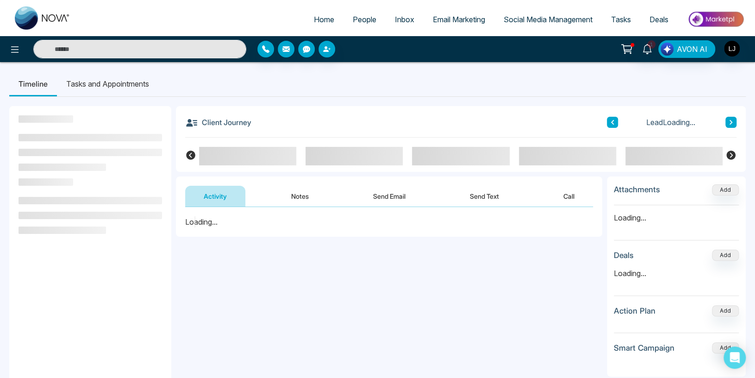
click at [111, 82] on li "Tasks and Appointments" at bounding box center [107, 83] width 101 height 25
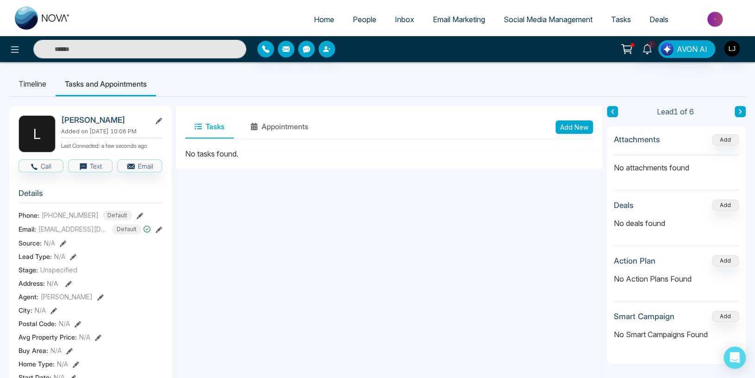
click at [568, 125] on button "Add New" at bounding box center [573, 126] width 37 height 13
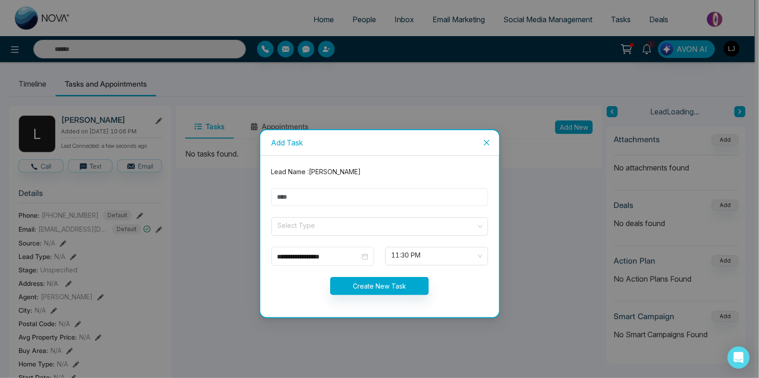
click at [294, 200] on input "text" at bounding box center [379, 197] width 217 height 18
type input "**********"
click at [301, 229] on input "search" at bounding box center [376, 225] width 199 height 14
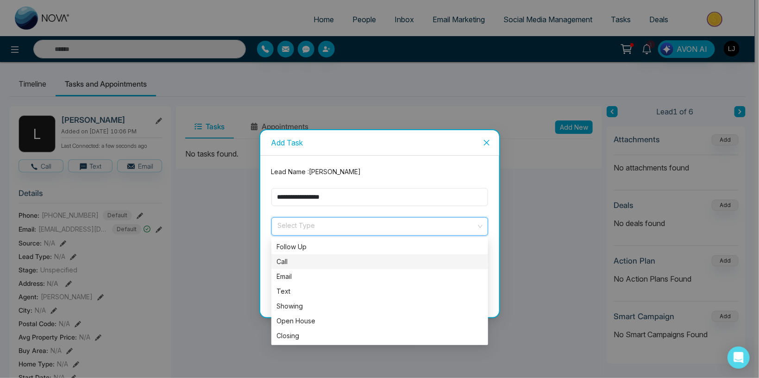
click at [295, 261] on div "Call" at bounding box center [379, 261] width 205 height 10
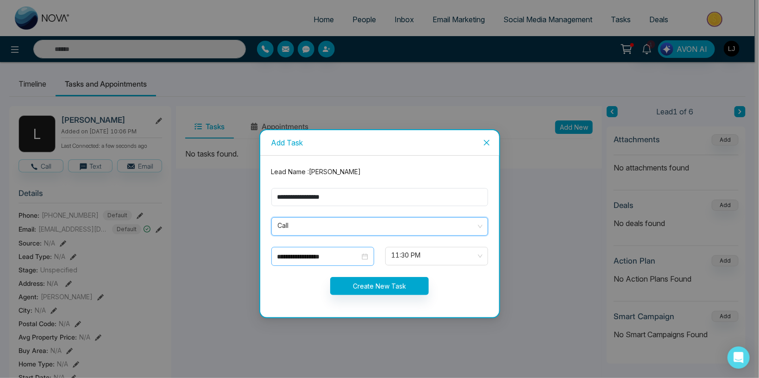
click at [311, 250] on div "**********" at bounding box center [322, 256] width 103 height 19
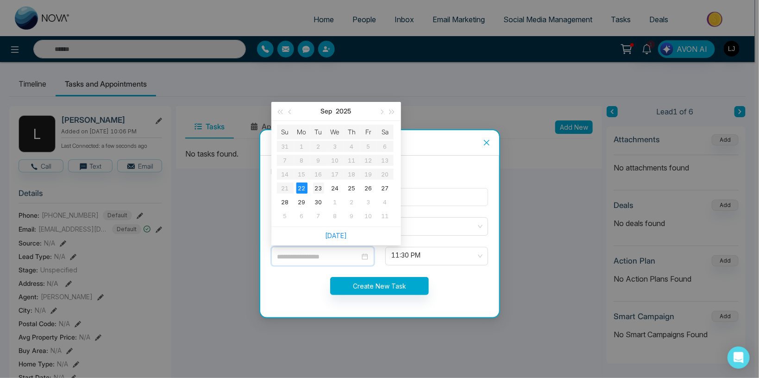
type input "**********"
click at [316, 190] on div "23" at bounding box center [318, 187] width 11 height 11
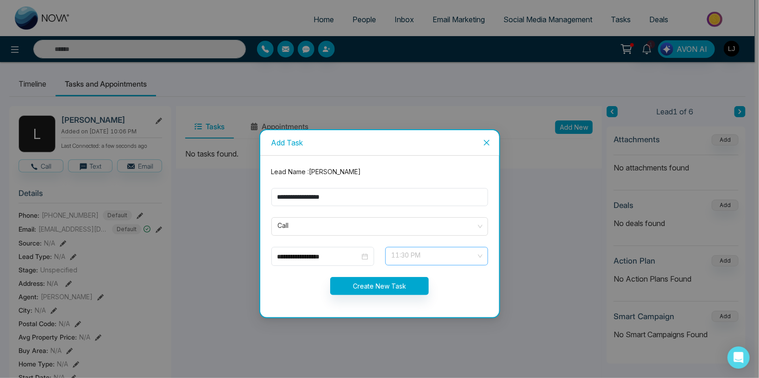
click at [398, 254] on span "11:30 PM" at bounding box center [437, 256] width 90 height 16
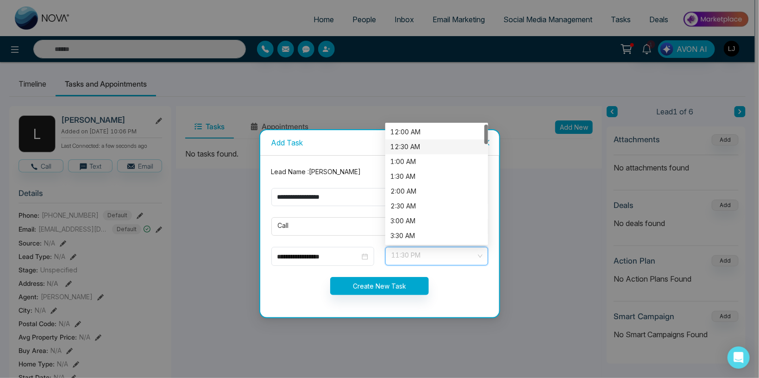
click at [409, 149] on div "12:30 AM" at bounding box center [437, 147] width 92 height 10
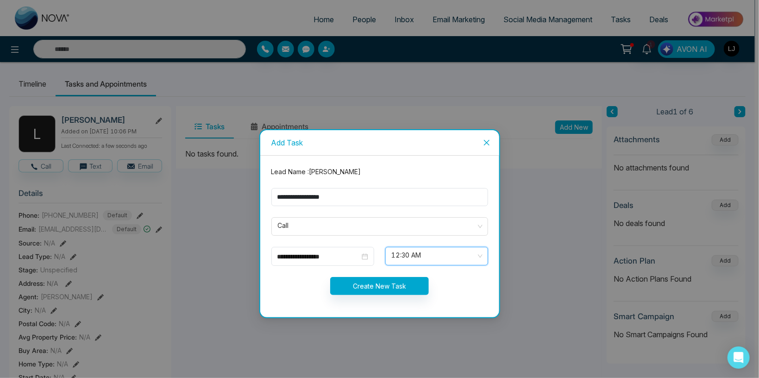
click at [384, 275] on form "**********" at bounding box center [380, 236] width 228 height 139
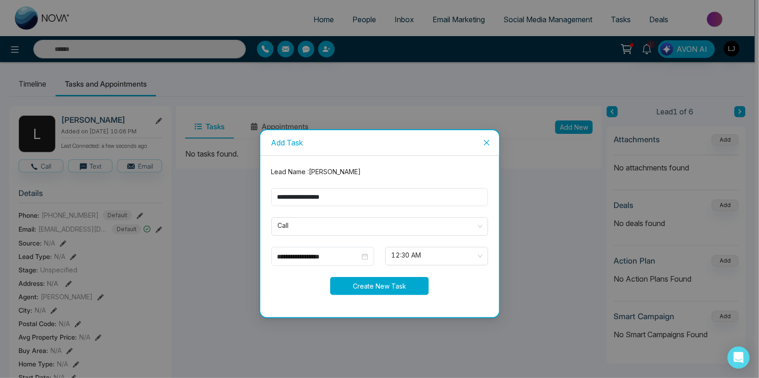
click at [384, 280] on button "Create New Task" at bounding box center [379, 286] width 99 height 18
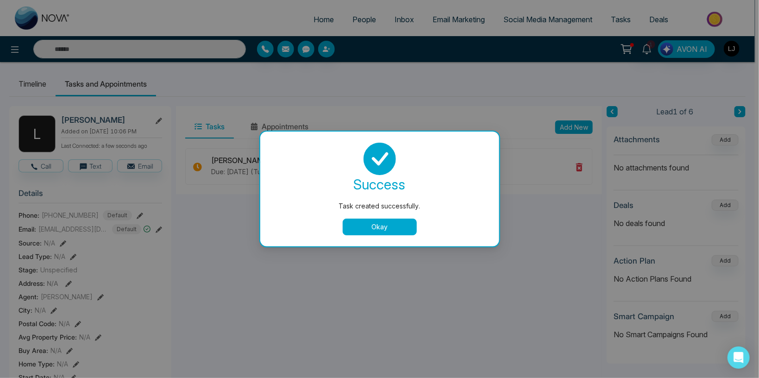
click at [376, 230] on button "Okay" at bounding box center [379, 226] width 74 height 17
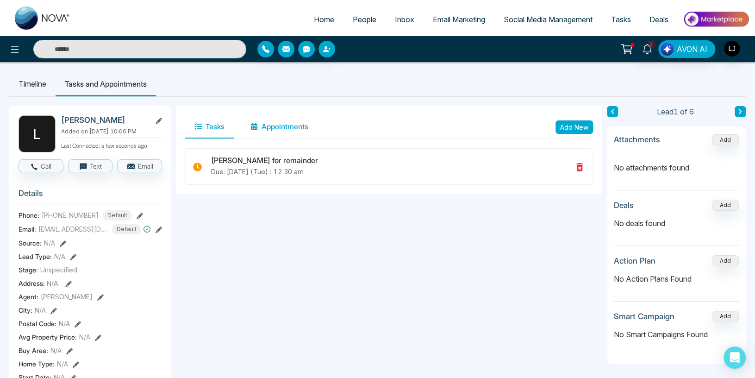
click at [273, 128] on button "Appointments" at bounding box center [279, 126] width 76 height 23
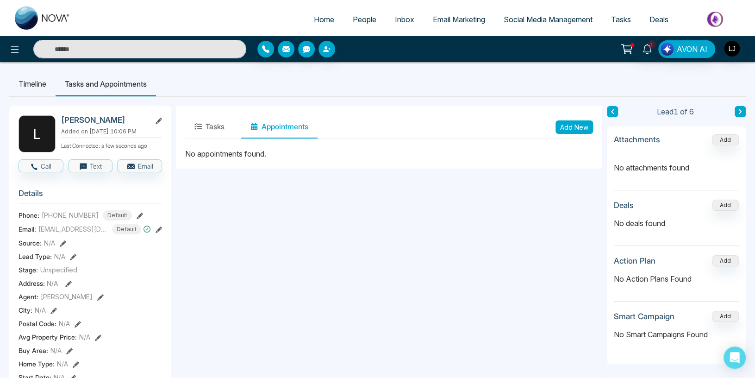
click at [576, 126] on button "Add New" at bounding box center [573, 126] width 37 height 13
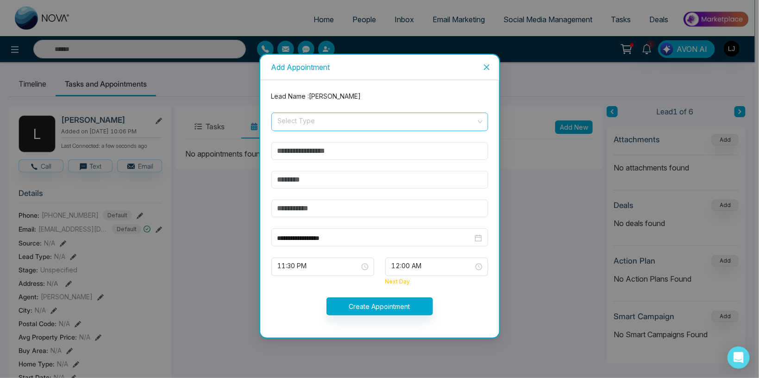
click at [306, 119] on input "search" at bounding box center [376, 120] width 199 height 14
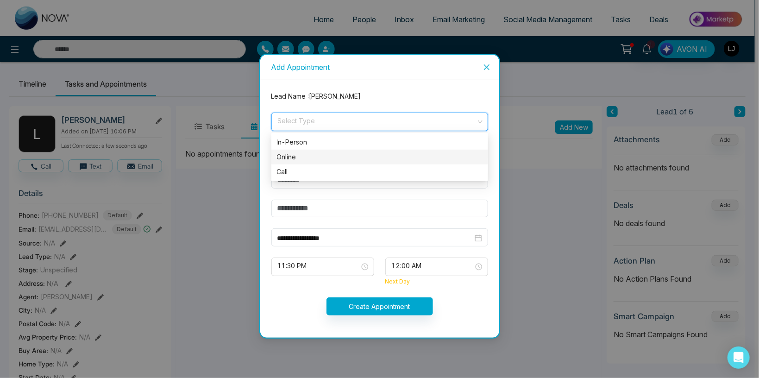
click at [291, 160] on div "Online" at bounding box center [379, 157] width 205 height 10
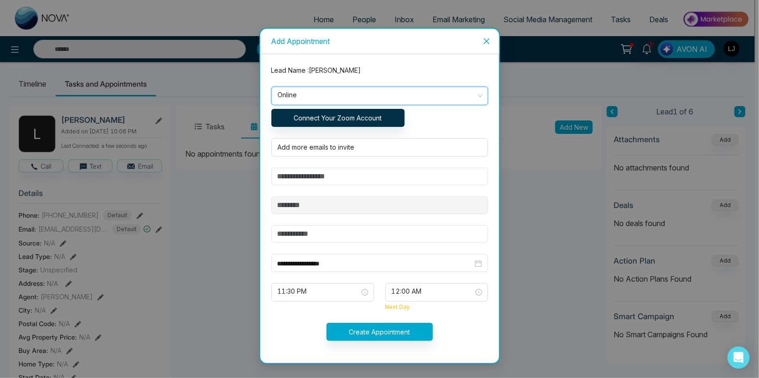
click at [308, 93] on span "Online" at bounding box center [380, 96] width 204 height 16
click at [357, 72] on div "Lead Name : [PERSON_NAME]" at bounding box center [380, 70] width 228 height 10
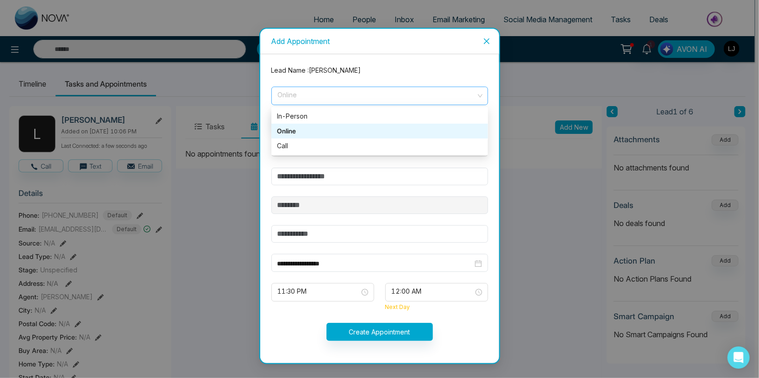
click at [306, 100] on span "Online" at bounding box center [380, 96] width 204 height 16
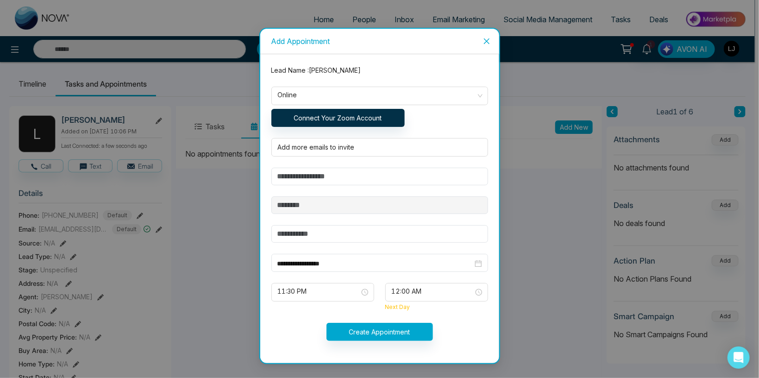
drag, startPoint x: 487, startPoint y: 44, endPoint x: 445, endPoint y: 45, distance: 42.1
click at [487, 45] on icon "close" at bounding box center [486, 40] width 7 height 7
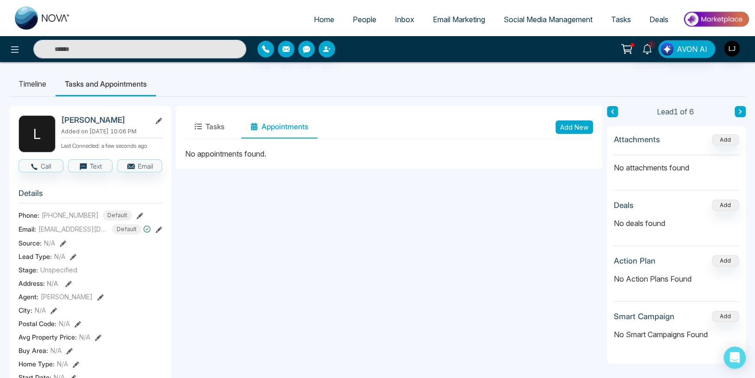
click at [109, 81] on li "Tasks and Appointments" at bounding box center [106, 83] width 100 height 25
click at [566, 128] on button "Add New" at bounding box center [573, 126] width 37 height 13
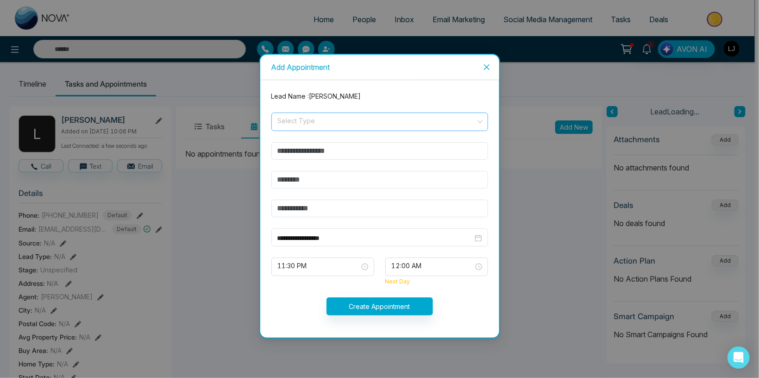
click at [308, 123] on input "search" at bounding box center [376, 120] width 199 height 14
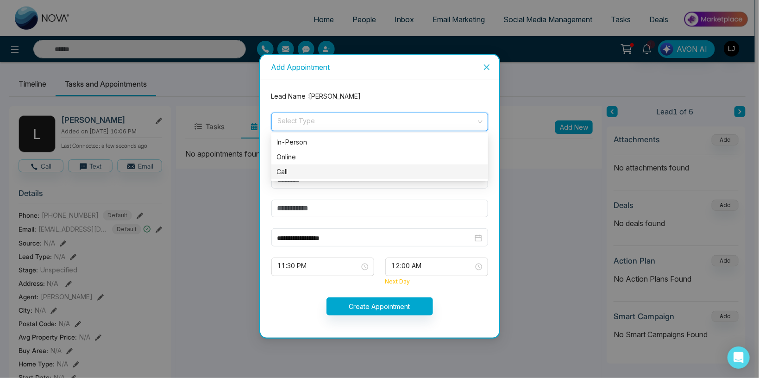
click at [282, 170] on div "Call" at bounding box center [379, 172] width 205 height 10
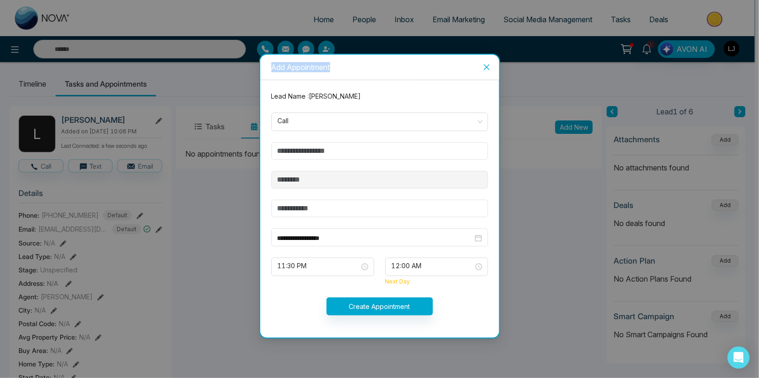
drag, startPoint x: 271, startPoint y: 69, endPoint x: 404, endPoint y: 62, distance: 133.0
click at [370, 64] on div "Add Appointment" at bounding box center [379, 67] width 239 height 25
click at [485, 66] on icon "close" at bounding box center [486, 67] width 6 height 6
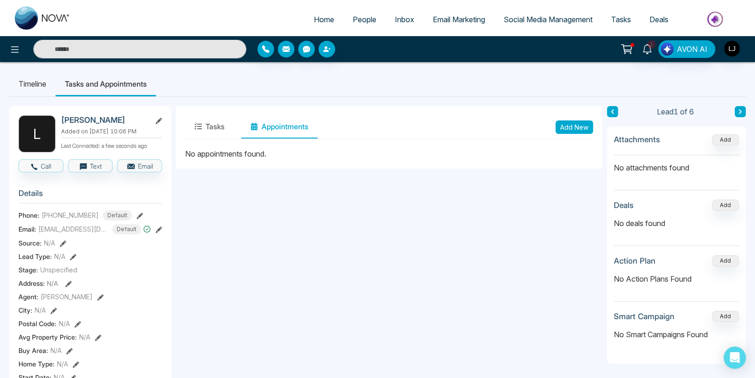
click at [625, 16] on span "Tasks" at bounding box center [621, 19] width 20 height 9
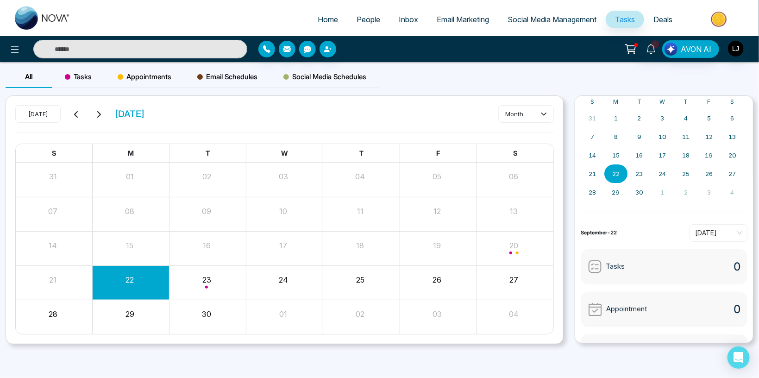
scroll to position [54, 0]
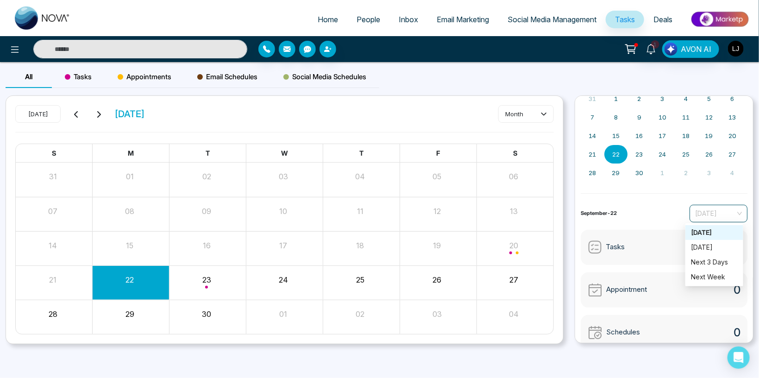
click at [718, 212] on span "[DATE]" at bounding box center [718, 213] width 47 height 14
click at [708, 252] on div "[DATE]" at bounding box center [714, 247] width 47 height 10
drag, startPoint x: 608, startPoint y: 249, endPoint x: 644, endPoint y: 249, distance: 36.1
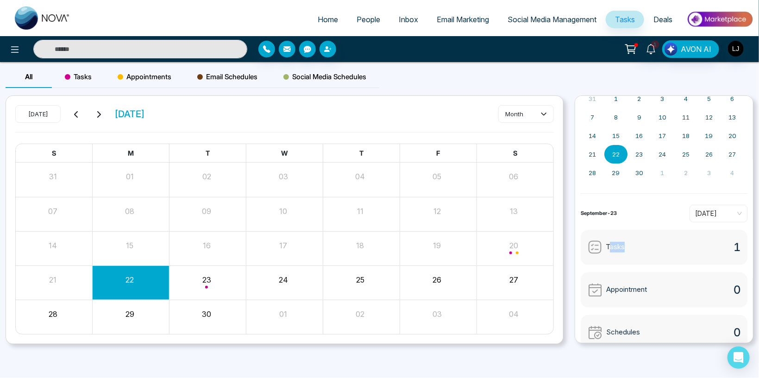
click at [644, 249] on div "Tasks 1" at bounding box center [663, 247] width 167 height 35
click at [659, 20] on span "Deals" at bounding box center [662, 19] width 19 height 9
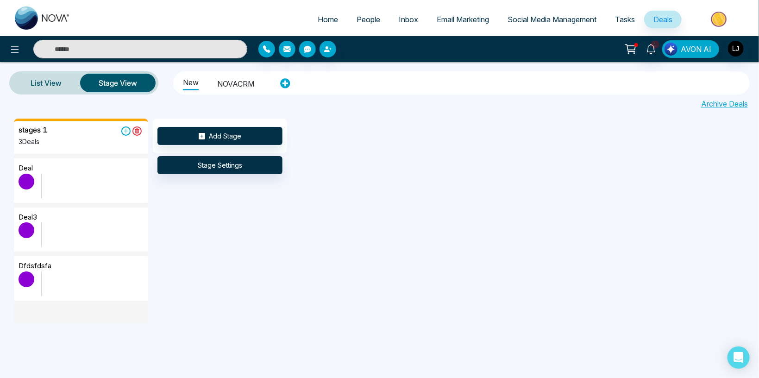
click at [685, 54] on span "AVON AI" at bounding box center [695, 49] width 31 height 11
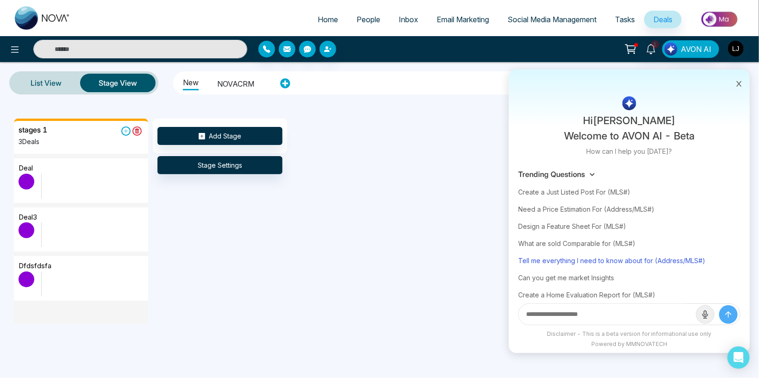
click at [574, 259] on div "Tell me everything I need to know about for (Address/MLS#)" at bounding box center [629, 260] width 222 height 17
type input "**********"
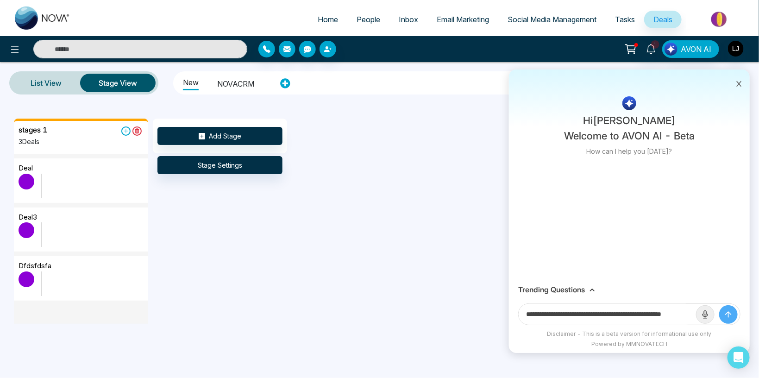
click at [731, 310] on button "submit" at bounding box center [728, 314] width 19 height 19
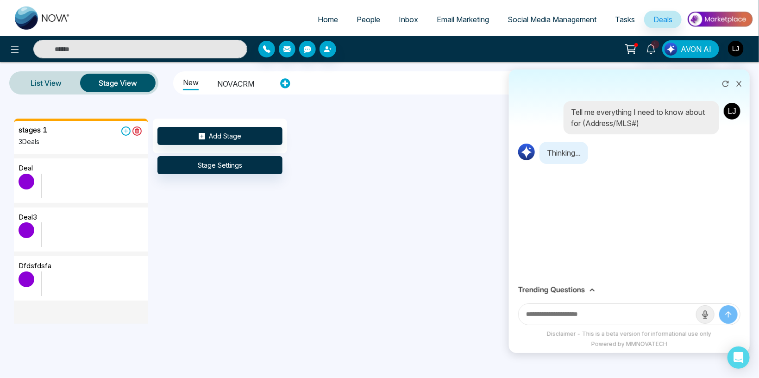
click at [556, 316] on input "text" at bounding box center [606, 314] width 177 height 21
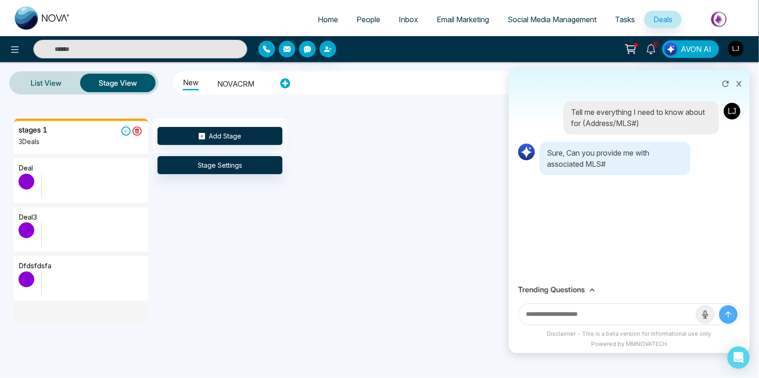
paste input "*********"
type input "*********"
click at [719, 305] on button "submit" at bounding box center [728, 314] width 19 height 19
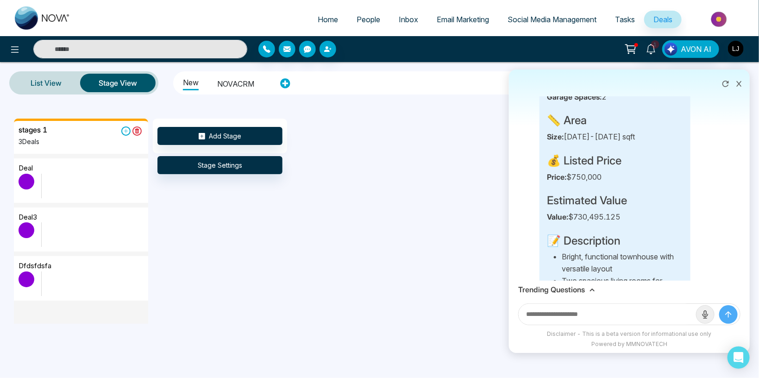
scroll to position [214, 0]
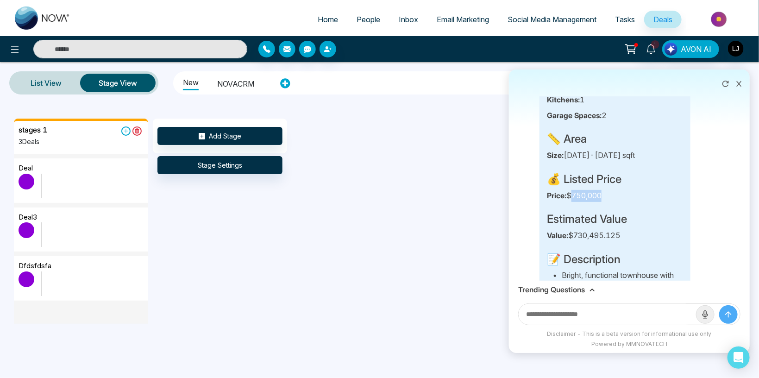
drag, startPoint x: 570, startPoint y: 205, endPoint x: 602, endPoint y: 209, distance: 32.2
click at [602, 202] on p "Price: $750,000" at bounding box center [615, 196] width 136 height 12
drag, startPoint x: 574, startPoint y: 249, endPoint x: 629, endPoint y: 246, distance: 54.7
click at [629, 242] on p "Value: $730,495.125" at bounding box center [615, 236] width 136 height 12
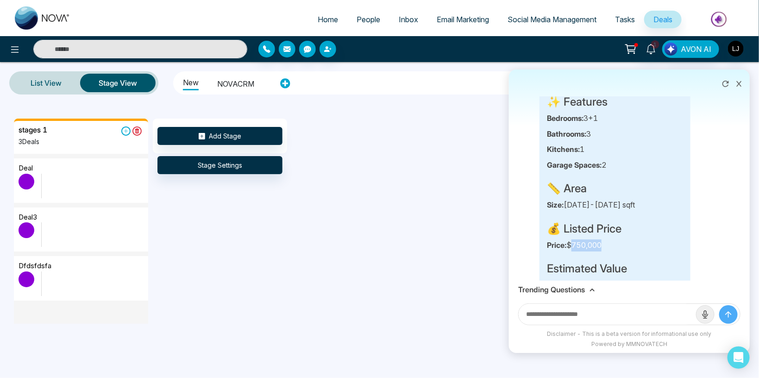
scroll to position [111, 0]
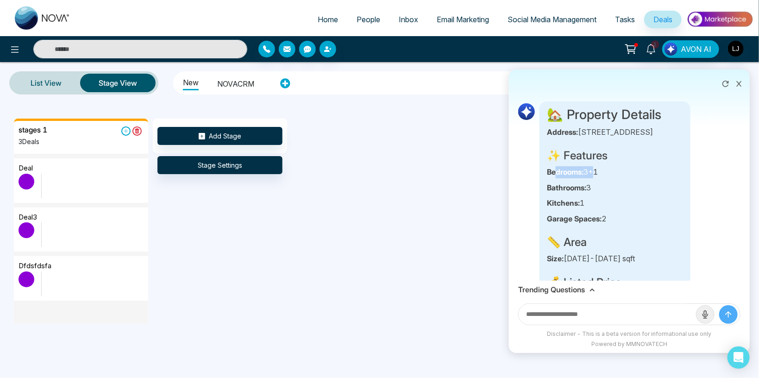
drag, startPoint x: 554, startPoint y: 185, endPoint x: 591, endPoint y: 185, distance: 36.6
click at [591, 178] on p "Bedrooms: 3+1" at bounding box center [615, 172] width 136 height 12
drag, startPoint x: 554, startPoint y: 200, endPoint x: 595, endPoint y: 202, distance: 40.8
click at [595, 194] on p "Bathrooms: 3" at bounding box center [615, 188] width 136 height 12
drag, startPoint x: 580, startPoint y: 181, endPoint x: 592, endPoint y: 184, distance: 12.3
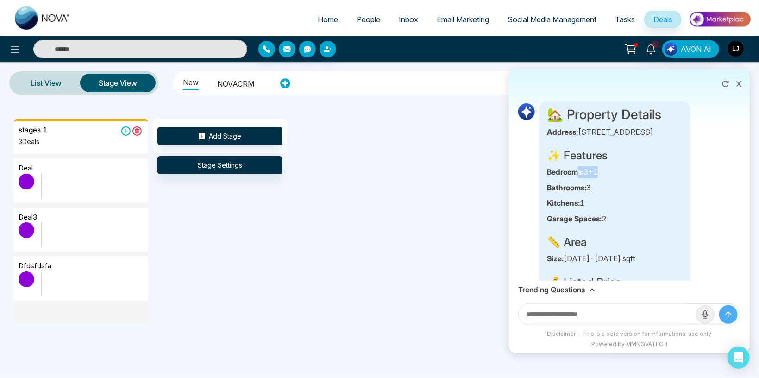
click at [600, 178] on p "Bedrooms: 3+1" at bounding box center [615, 172] width 136 height 12
drag, startPoint x: 592, startPoint y: 198, endPoint x: 598, endPoint y: 198, distance: 5.6
click at [598, 194] on p "Bathrooms: 3" at bounding box center [615, 188] width 136 height 12
click at [361, 22] on span "People" at bounding box center [368, 19] width 24 height 9
